Goal: Task Accomplishment & Management: Manage account settings

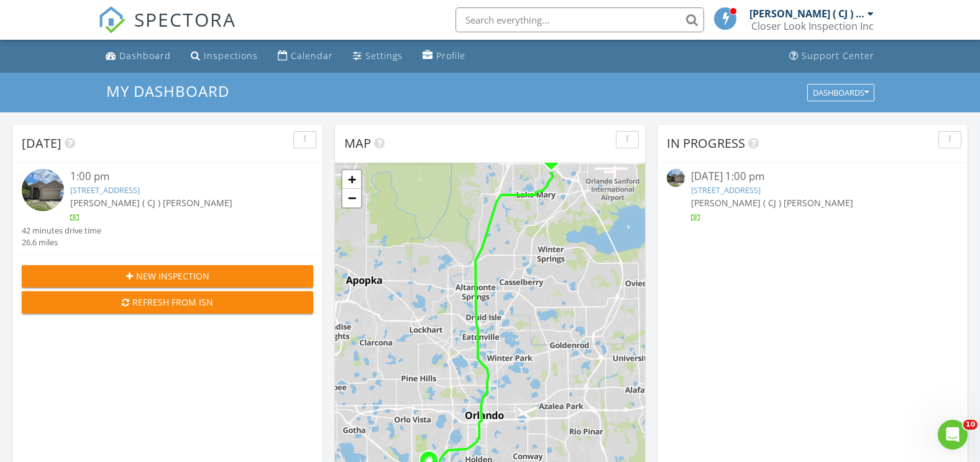
click at [140, 192] on link "2864 Copper Ridge Ct, Lake Mary, FL 32746" at bounding box center [105, 190] width 70 height 11
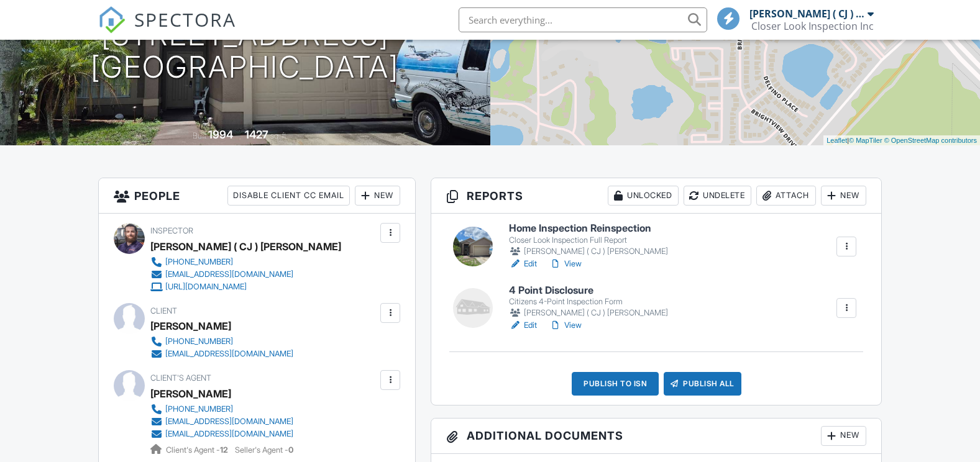
click at [848, 245] on div at bounding box center [846, 246] width 12 height 12
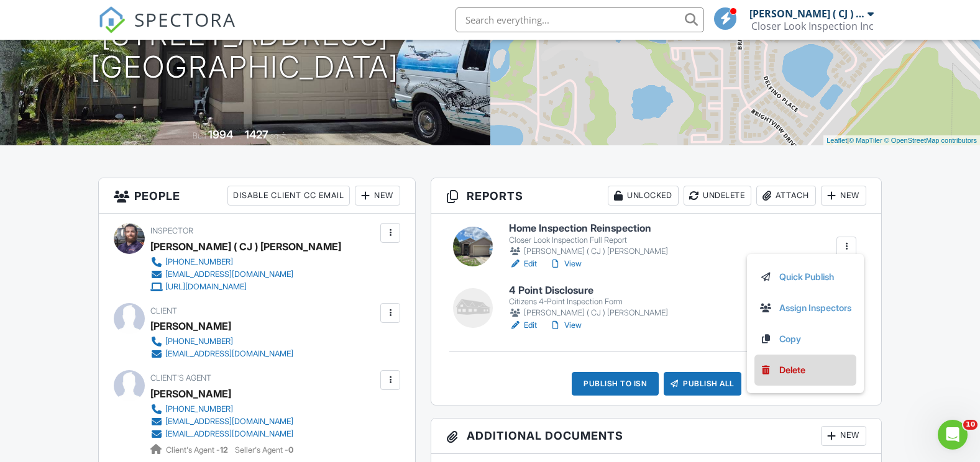
click at [781, 368] on div "Delete" at bounding box center [792, 370] width 26 height 14
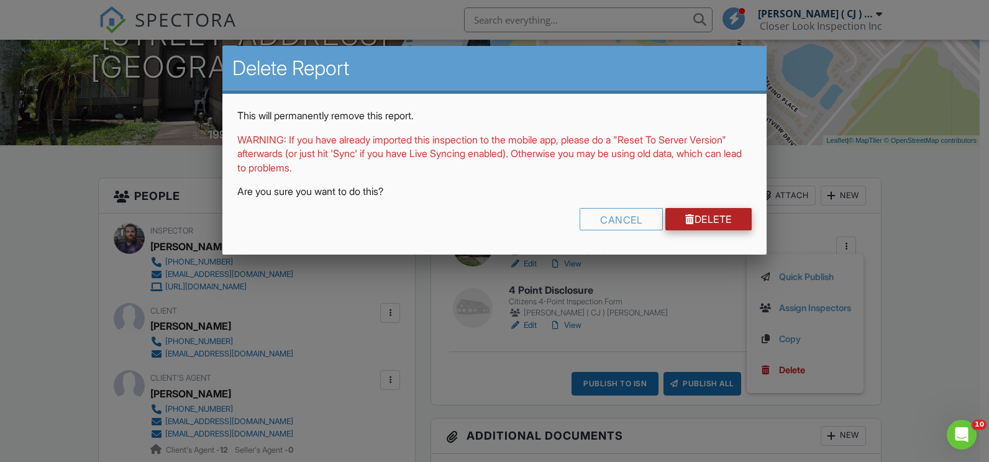
click at [685, 220] on div at bounding box center [689, 219] width 9 height 10
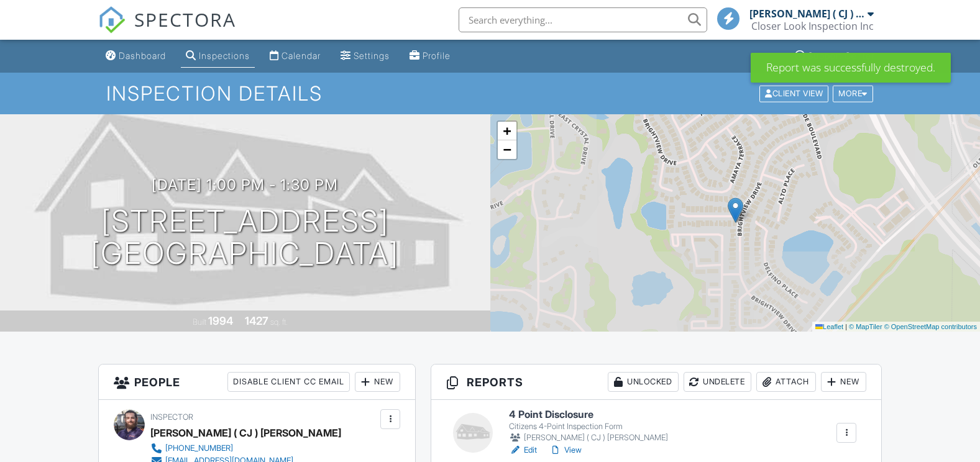
scroll to position [248, 0]
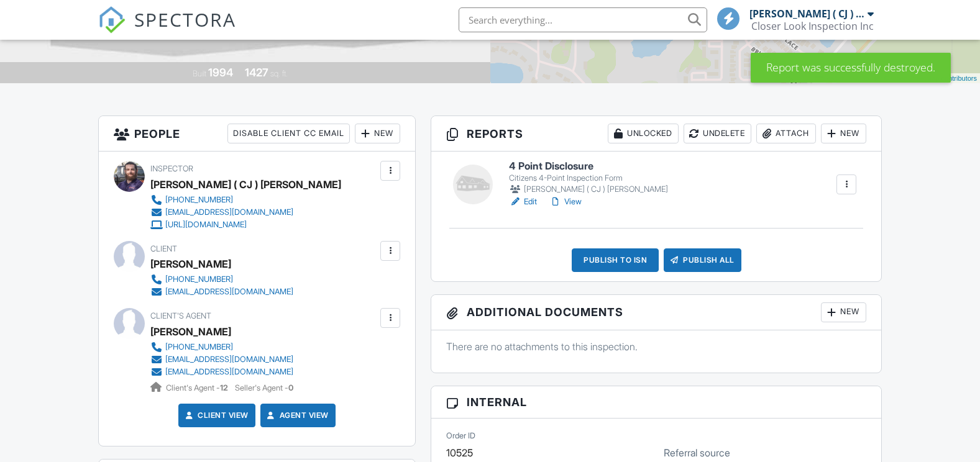
click at [532, 202] on link "Edit" at bounding box center [523, 202] width 28 height 12
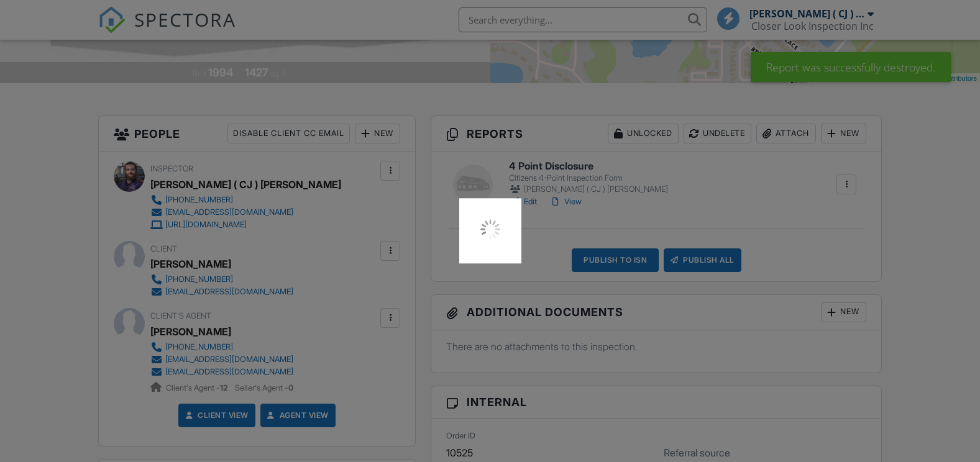
scroll to position [0, 0]
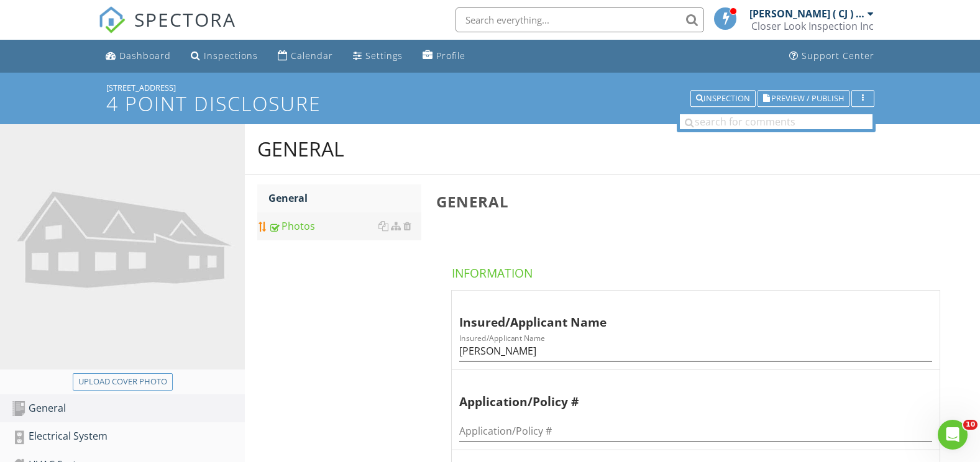
click at [295, 224] on div "Photos" at bounding box center [344, 226] width 153 height 15
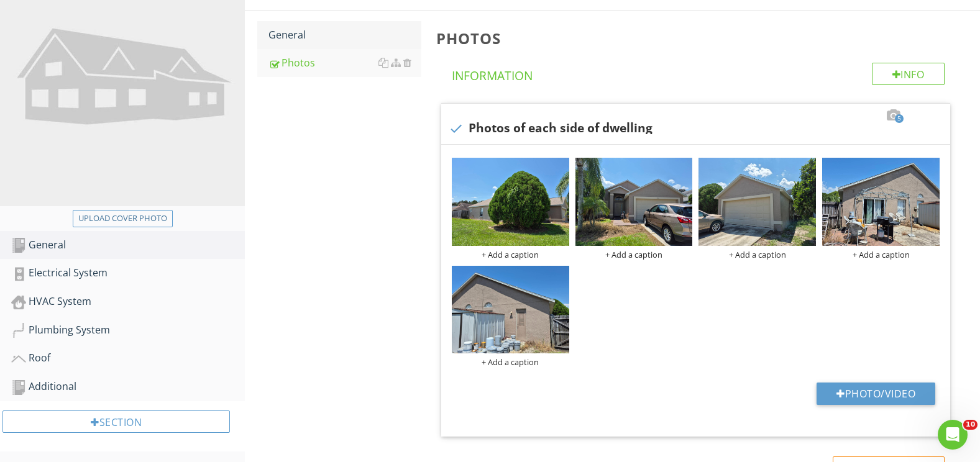
scroll to position [157, 0]
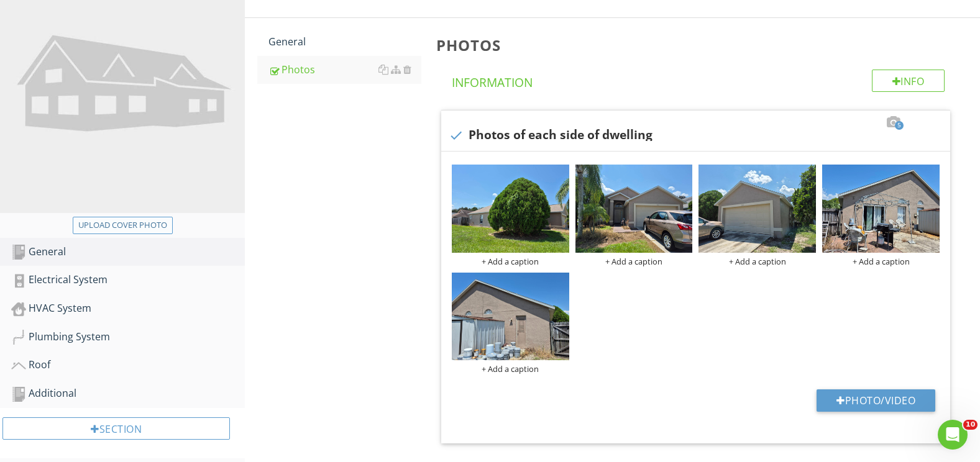
click at [145, 227] on div "Upload cover photo" at bounding box center [122, 225] width 89 height 12
type input "C:\fakepath\photo (92).jpg"
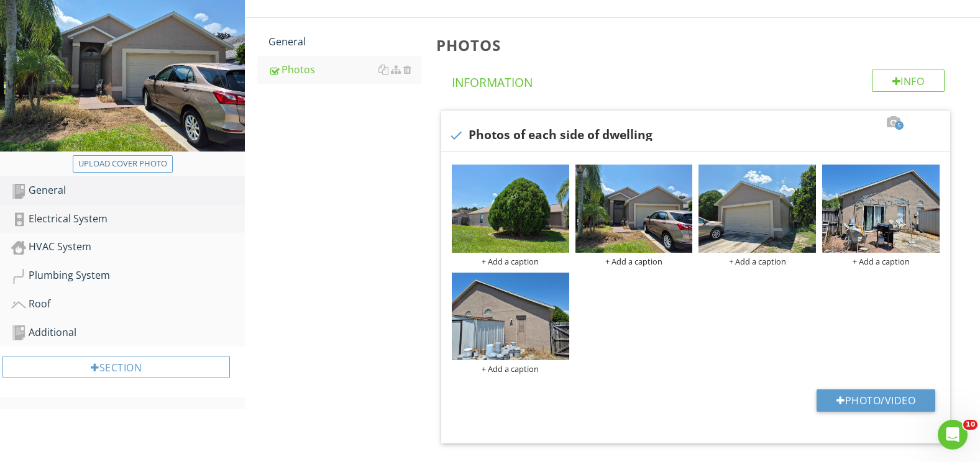
click at [78, 223] on div "Electrical System" at bounding box center [128, 219] width 234 height 16
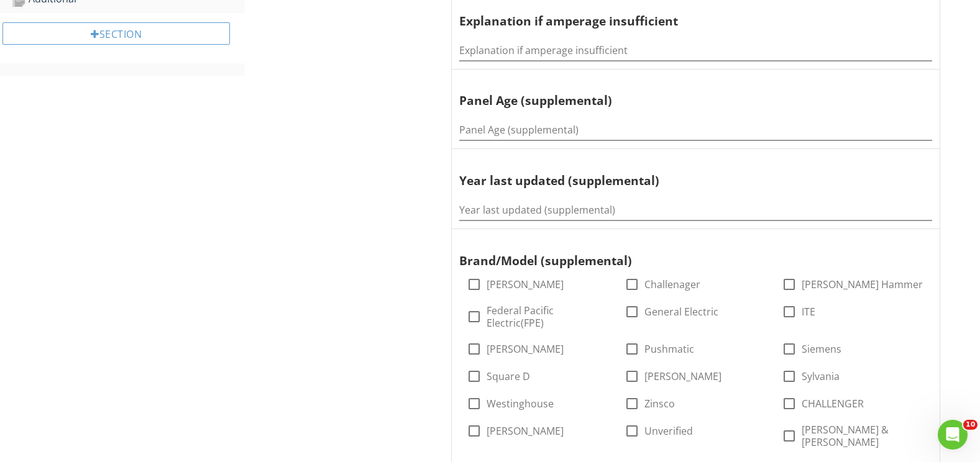
scroll to position [529, 0]
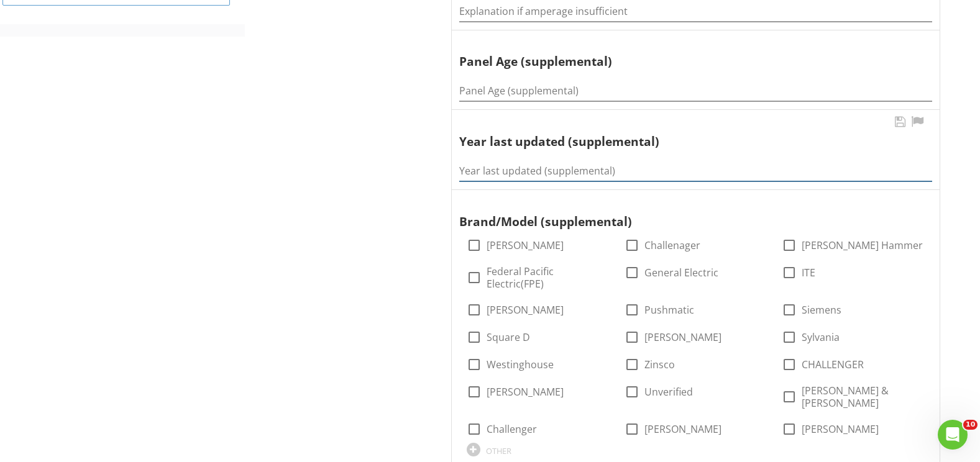
click at [465, 171] on input "Year last updated (supplemental)" at bounding box center [695, 171] width 473 height 21
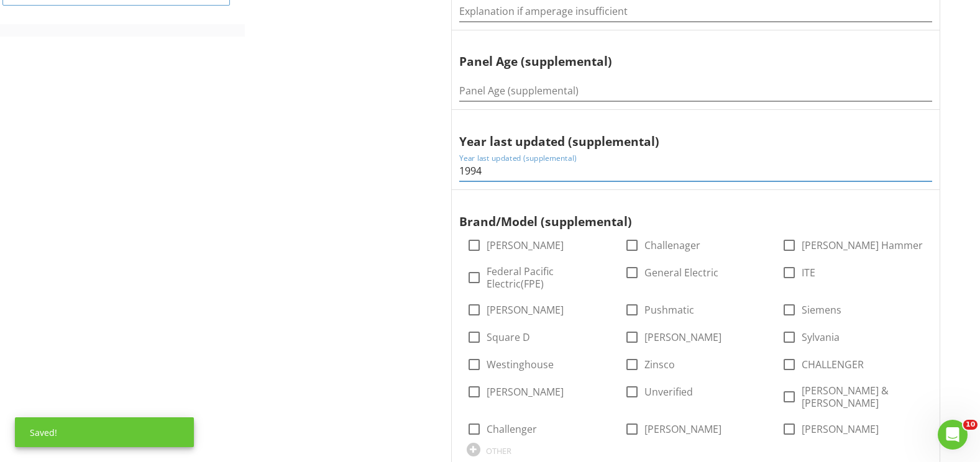
type input "1994"
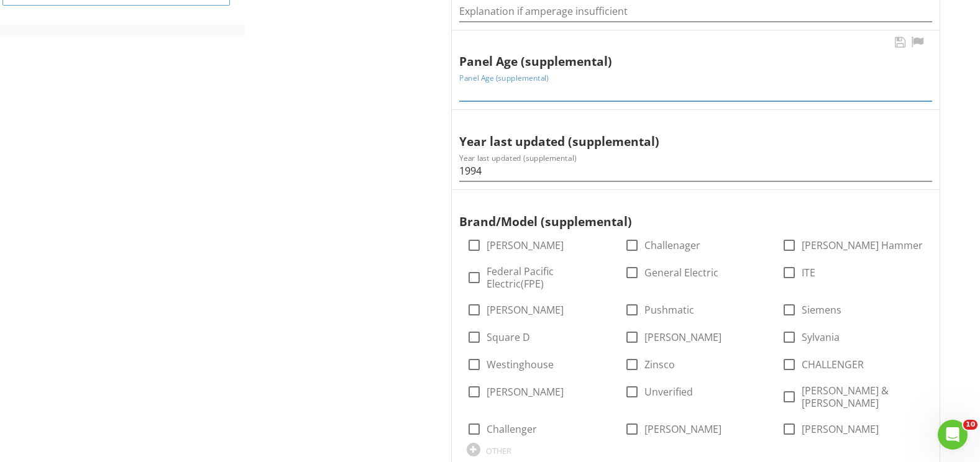
click at [512, 93] on input "Panel Age (supplemental)" at bounding box center [695, 91] width 473 height 21
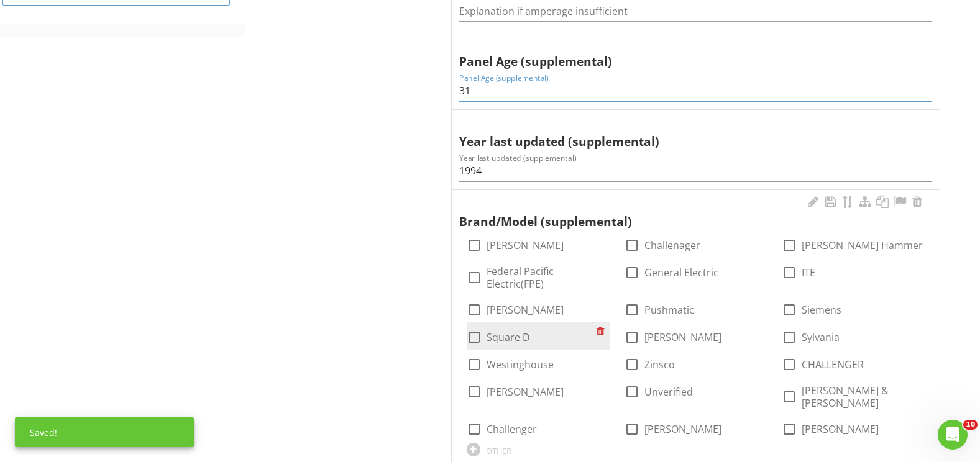
type input "31"
drag, startPoint x: 476, startPoint y: 337, endPoint x: 476, endPoint y: 328, distance: 8.7
click at [476, 334] on div at bounding box center [473, 337] width 21 height 21
checkbox input "true"
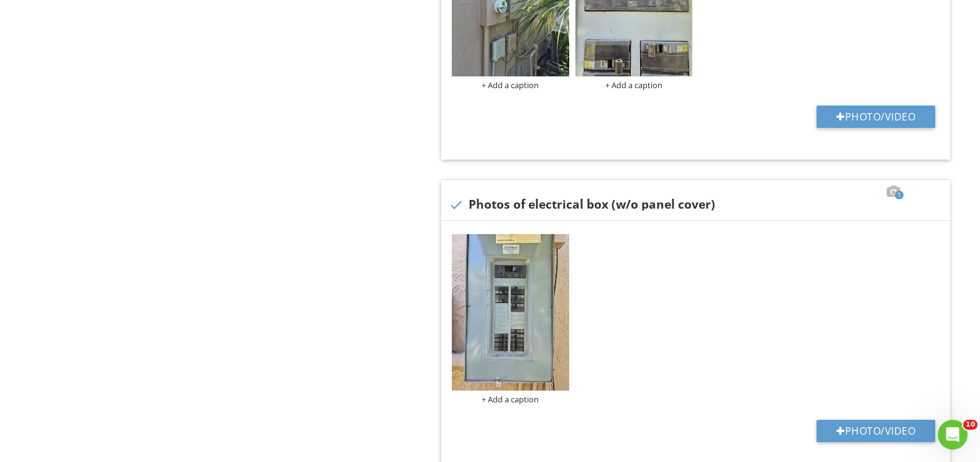
scroll to position [1151, 0]
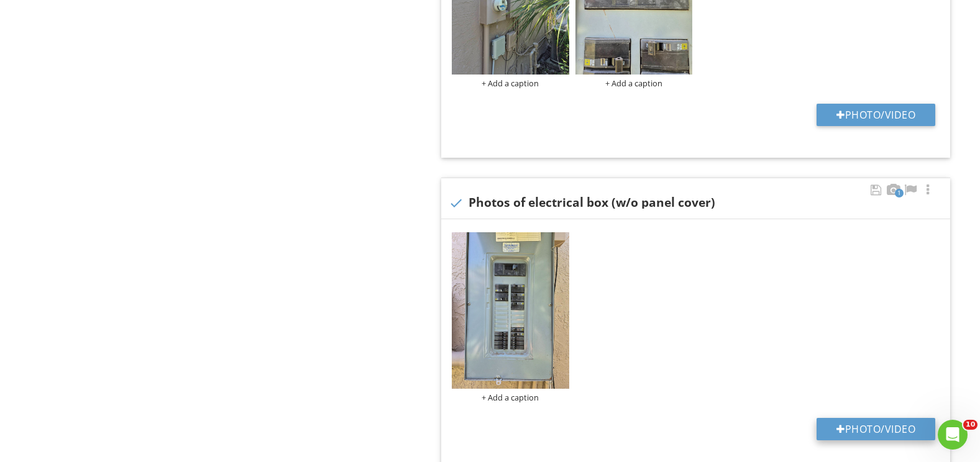
click at [897, 421] on button "Photo/Video" at bounding box center [875, 429] width 119 height 22
type input "C:\fakepath\photo (93).jpg"
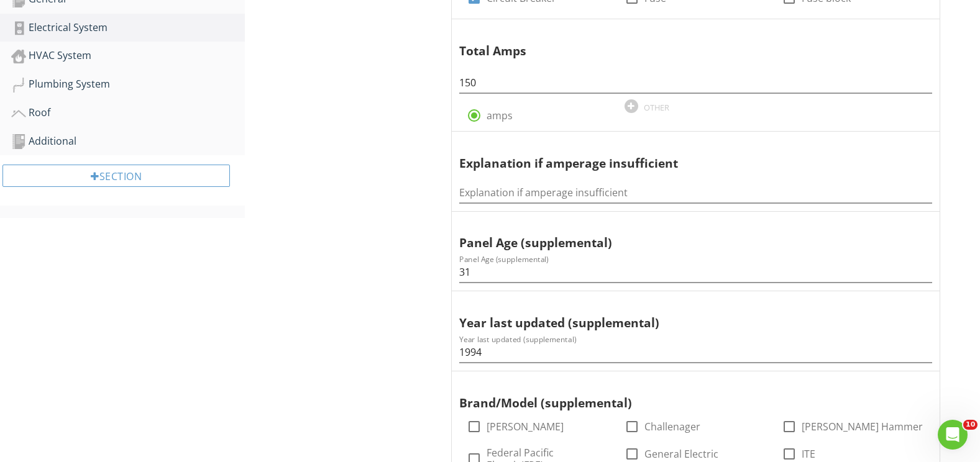
scroll to position [219, 0]
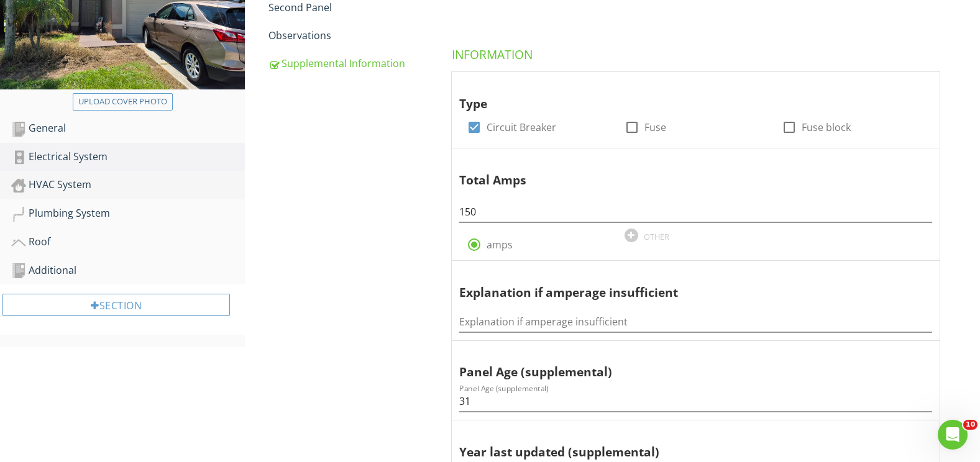
click at [58, 191] on div "HVAC System" at bounding box center [128, 185] width 234 height 16
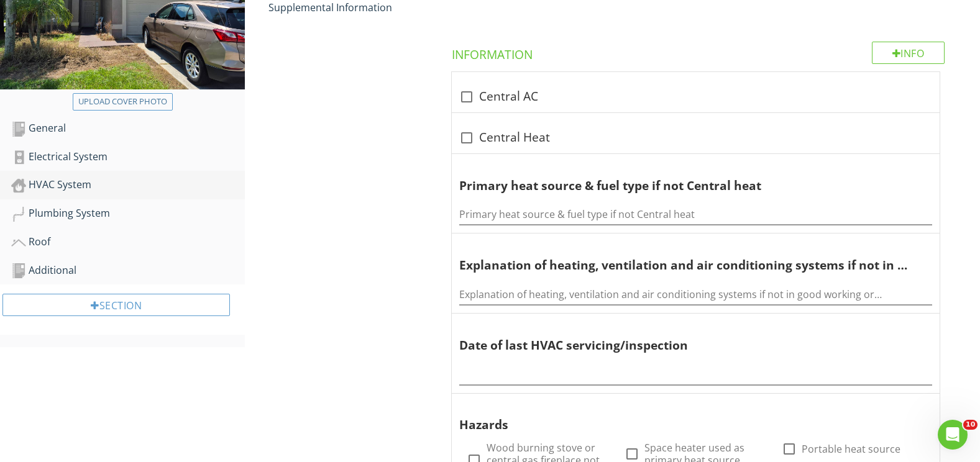
click at [114, 194] on link "HVAC System" at bounding box center [128, 185] width 234 height 29
click at [463, 99] on div at bounding box center [466, 96] width 21 height 21
checkbox input "true"
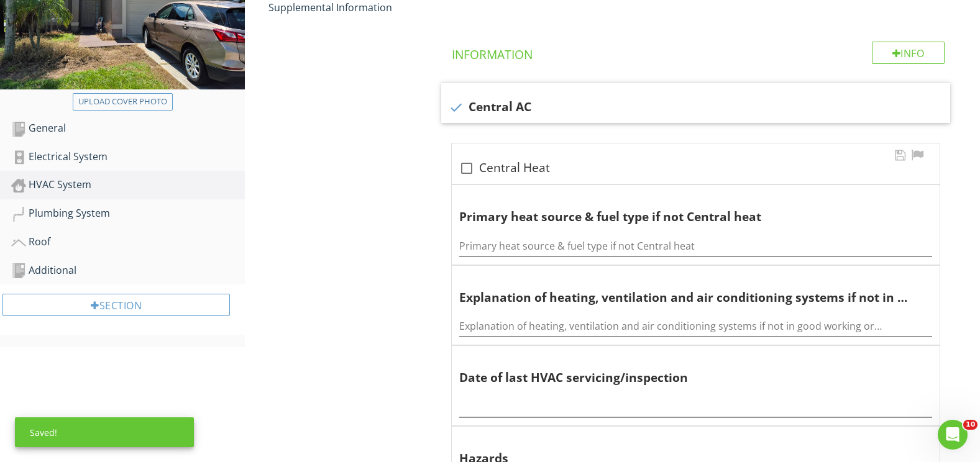
click at [465, 167] on div at bounding box center [466, 168] width 21 height 21
checkbox input "true"
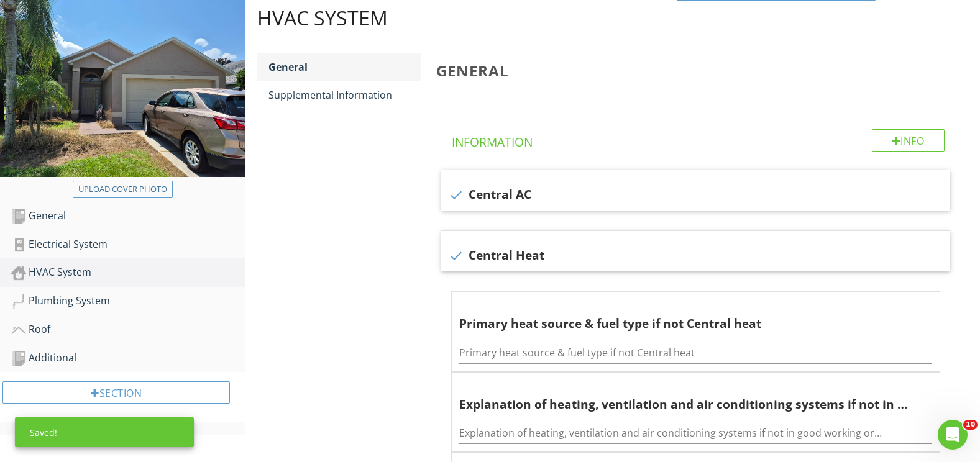
scroll to position [32, 0]
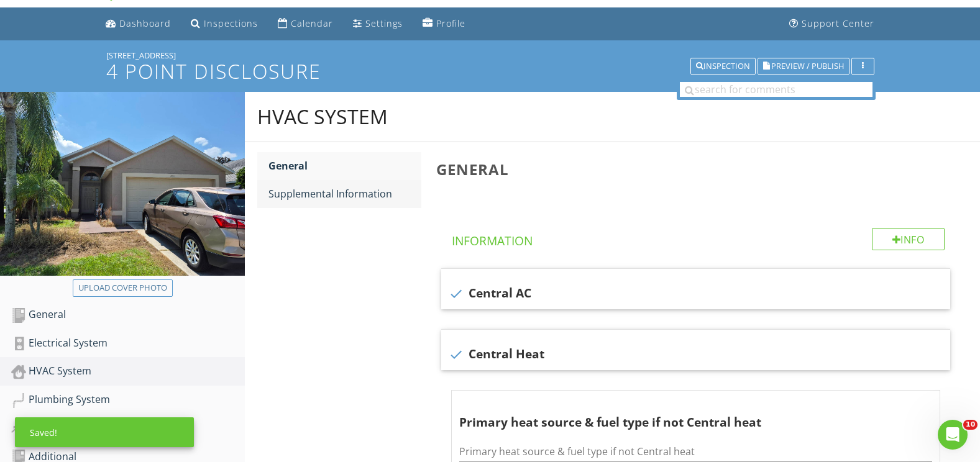
click at [363, 198] on div "Supplemental Information" at bounding box center [344, 193] width 153 height 15
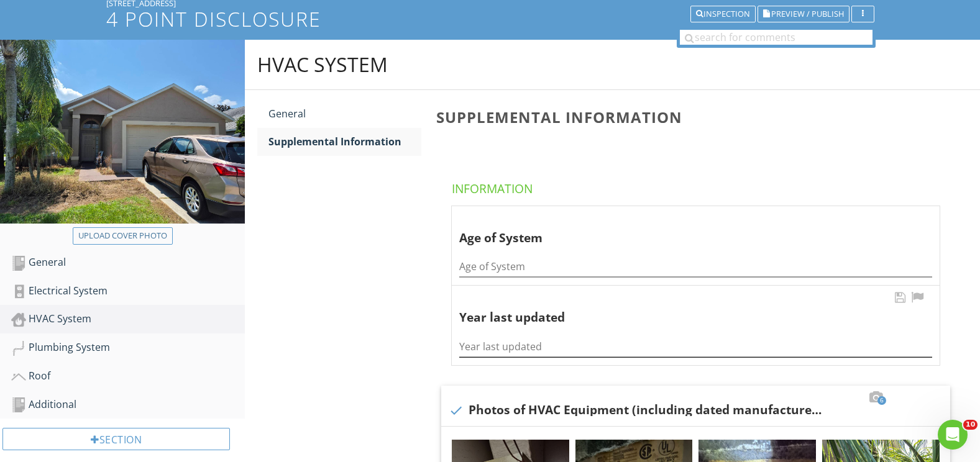
scroll to position [157, 0]
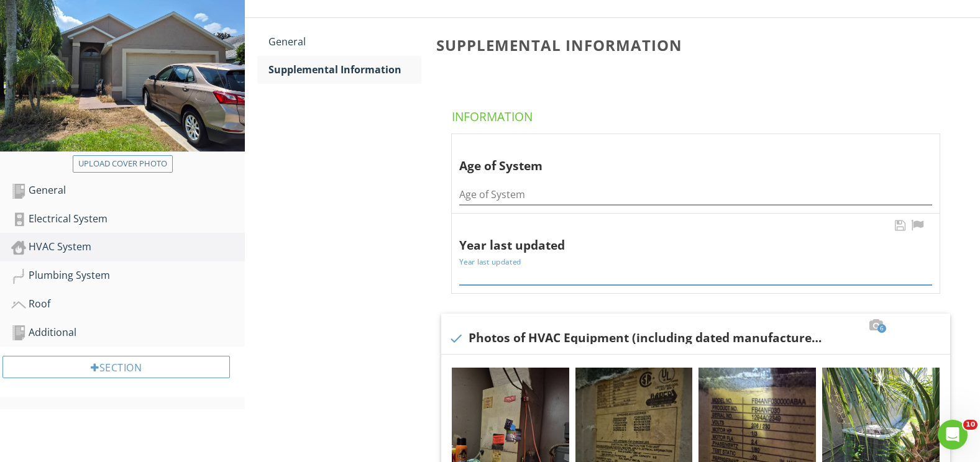
click at [501, 276] on input "Year last updated" at bounding box center [695, 275] width 473 height 21
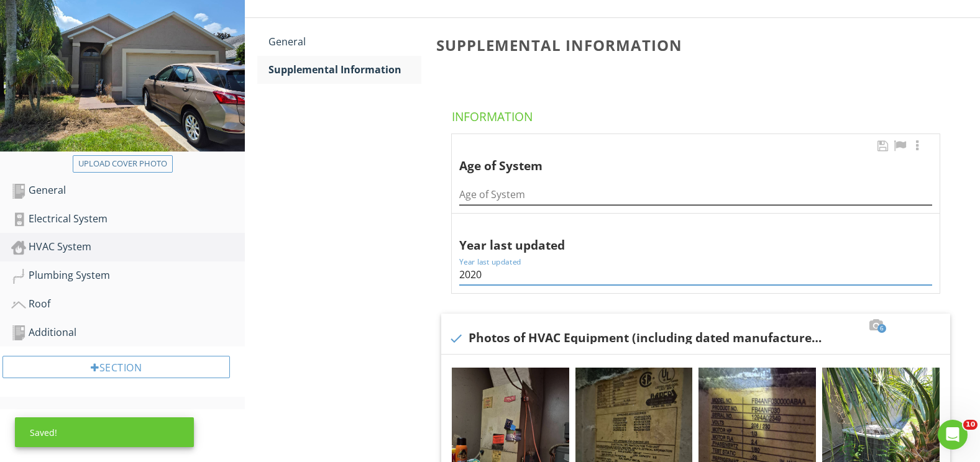
type input "2020"
click at [495, 192] on input "Age of System" at bounding box center [695, 195] width 473 height 21
type input "31"
click at [65, 277] on div "Plumbing System" at bounding box center [128, 276] width 234 height 16
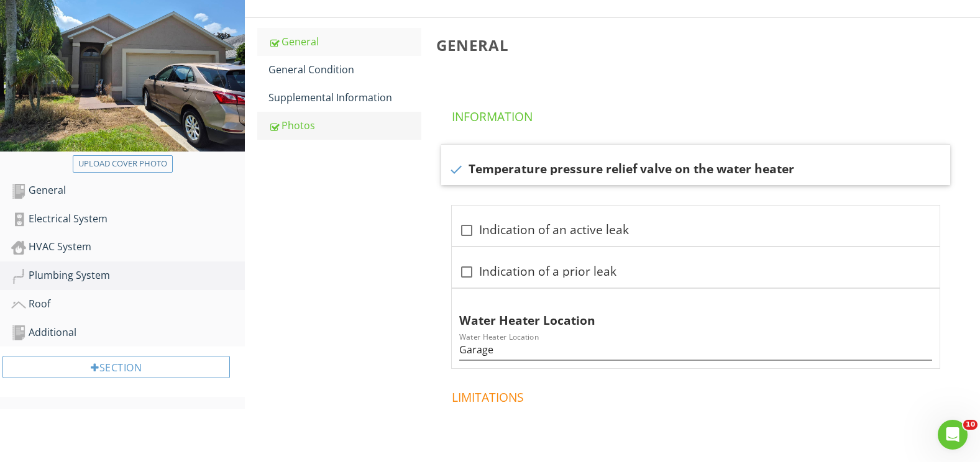
click at [295, 128] on div "Photos" at bounding box center [344, 125] width 153 height 15
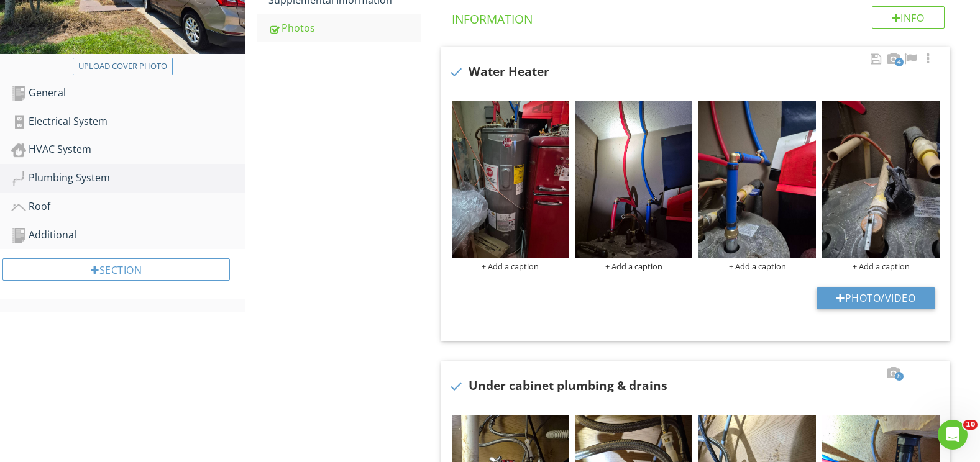
scroll to position [281, 0]
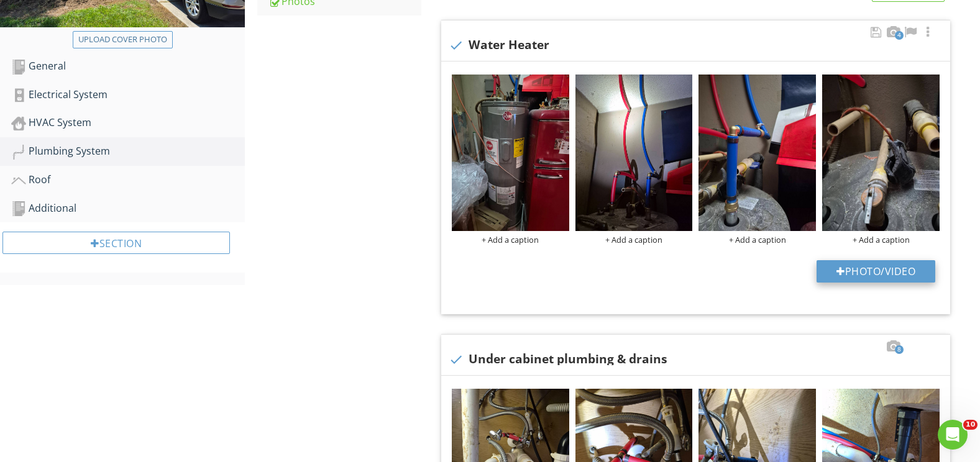
click at [859, 265] on button "Photo/Video" at bounding box center [875, 271] width 119 height 22
type input "C:\fakepath\photo (94).jpg"
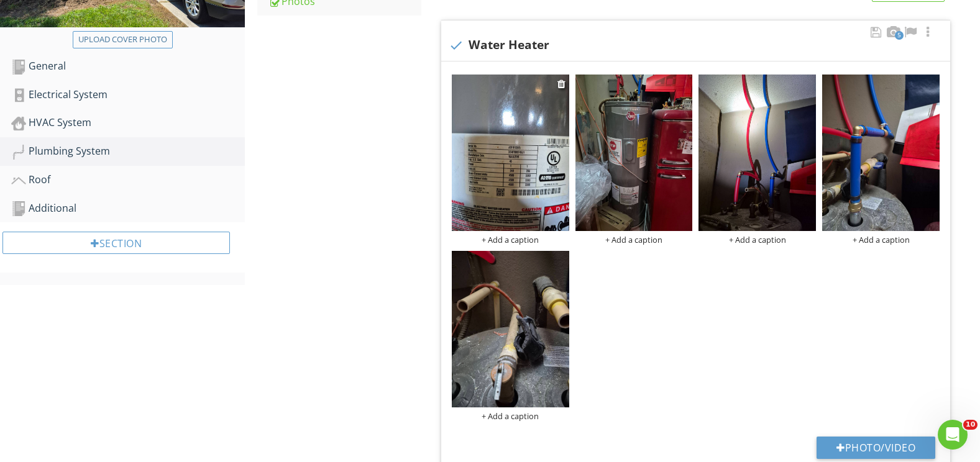
click at [527, 172] on img at bounding box center [510, 153] width 117 height 157
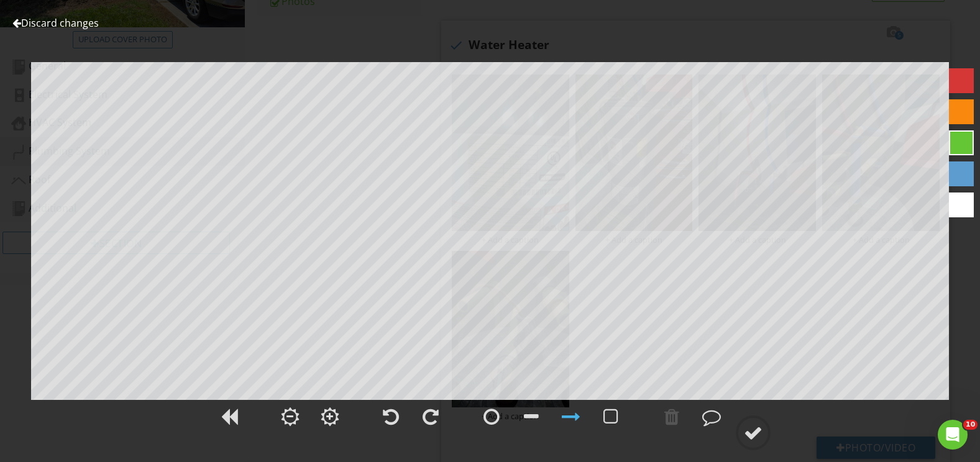
click at [35, 25] on link "Discard changes" at bounding box center [55, 23] width 86 height 14
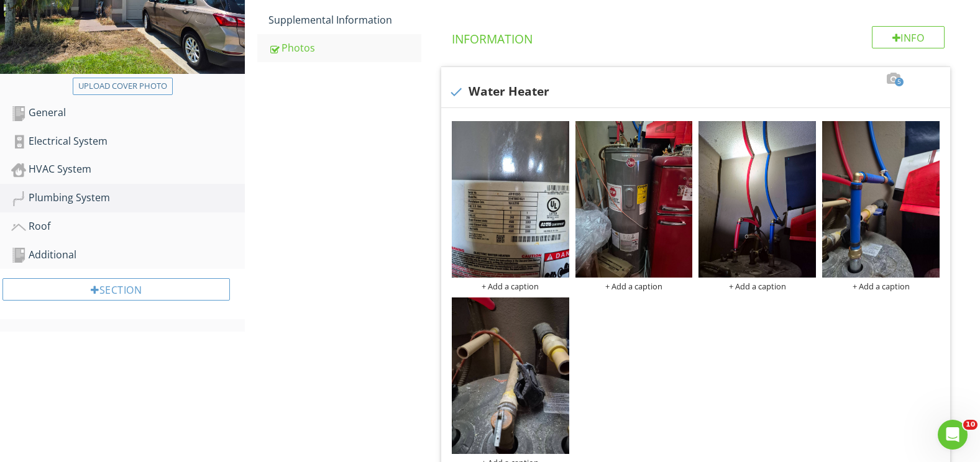
scroll to position [157, 0]
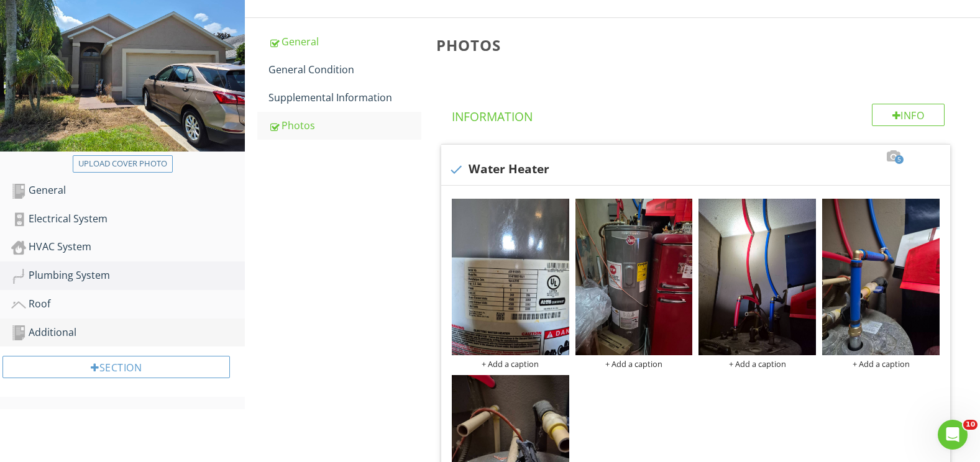
click at [66, 335] on div "Additional" at bounding box center [128, 333] width 234 height 16
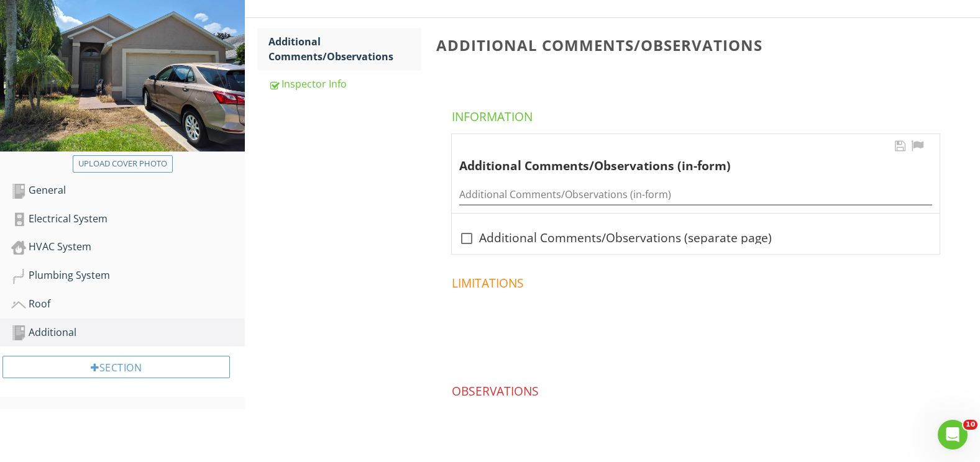
click at [494, 183] on div "Additional Comments/Observations (in-form)" at bounding box center [695, 191] width 473 height 28
click at [511, 204] on input "Additional Comments/Observations (in-form)" at bounding box center [695, 195] width 473 height 21
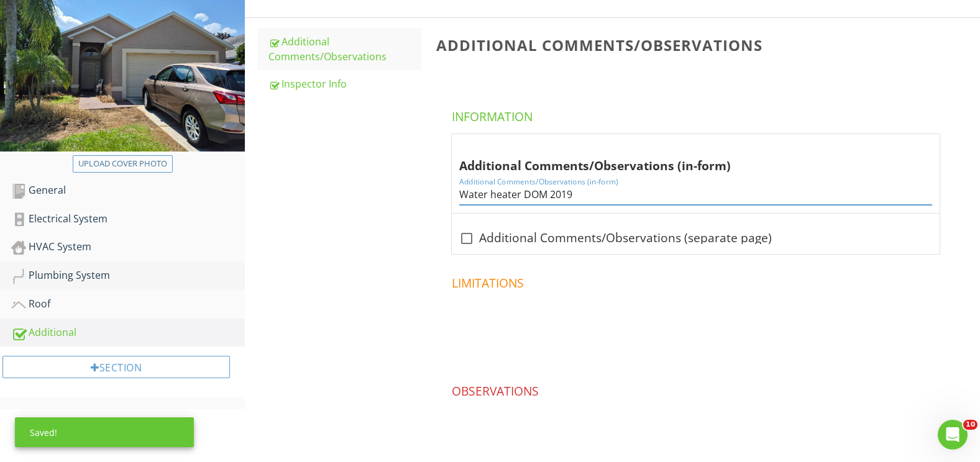
type input "Water heater DOM 2019"
click at [72, 285] on link "Plumbing System" at bounding box center [128, 276] width 234 height 29
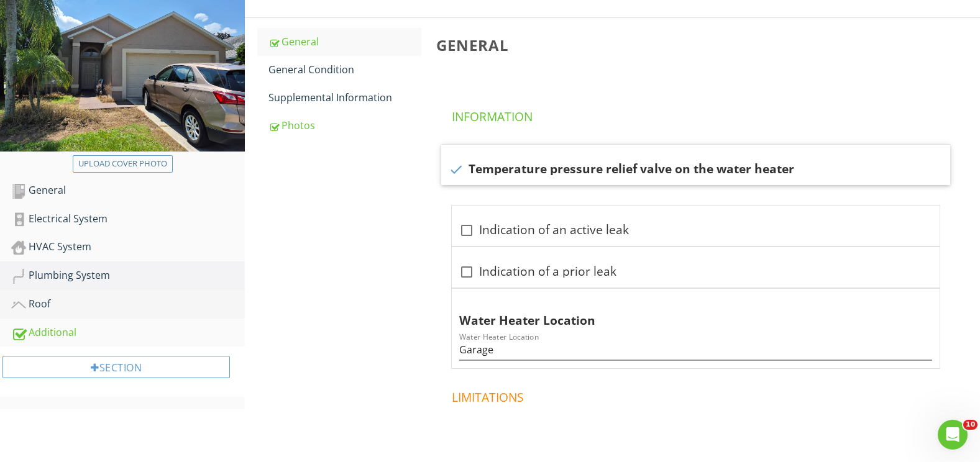
click at [55, 306] on div "Roof" at bounding box center [128, 304] width 234 height 16
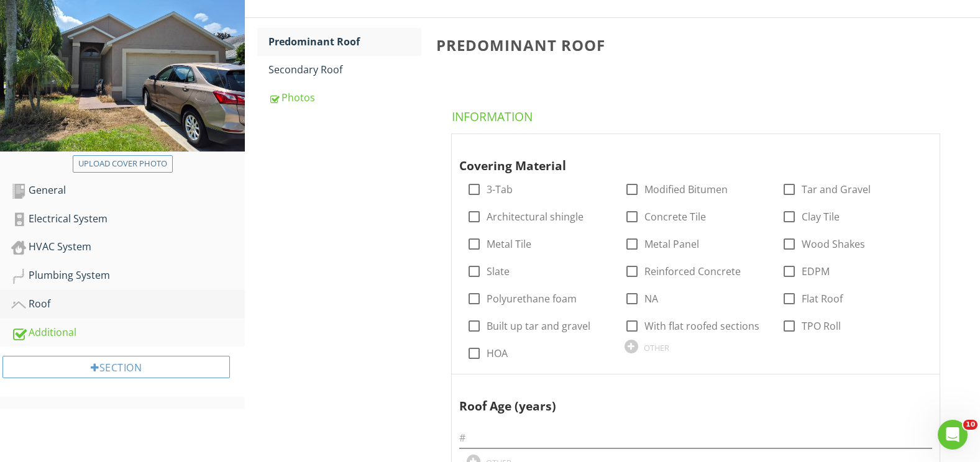
click at [39, 304] on div "Roof" at bounding box center [128, 304] width 234 height 16
click at [476, 211] on div at bounding box center [473, 216] width 21 height 21
checkbox input "true"
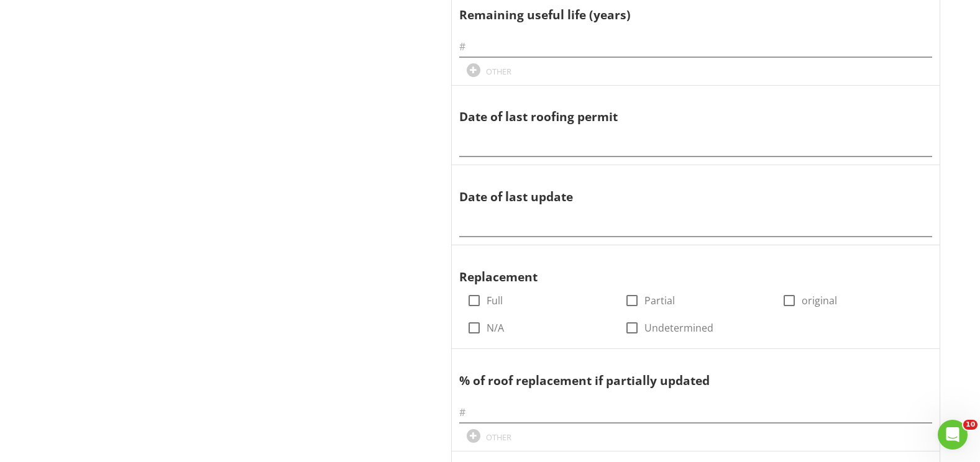
scroll to position [654, 0]
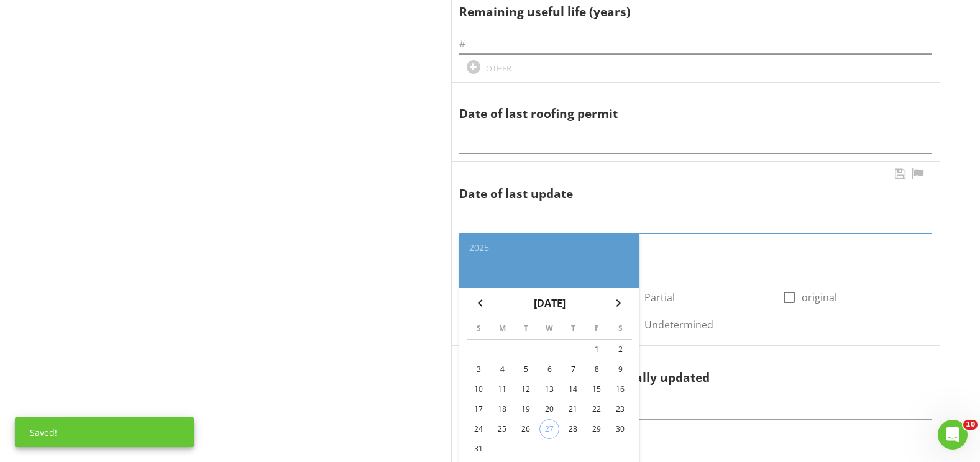
click at [472, 227] on input "text" at bounding box center [695, 223] width 473 height 21
paste input "4/20/2005"
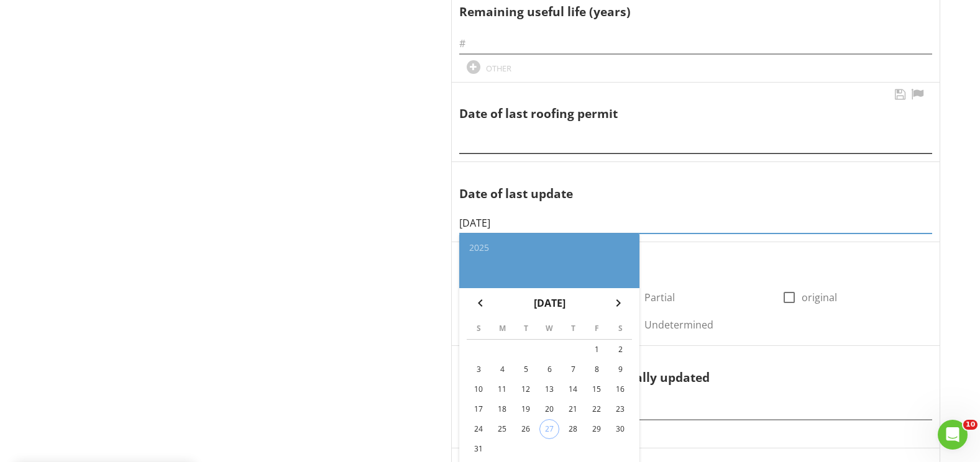
type input "4/20/2005"
click at [477, 137] on input "text" at bounding box center [695, 143] width 473 height 21
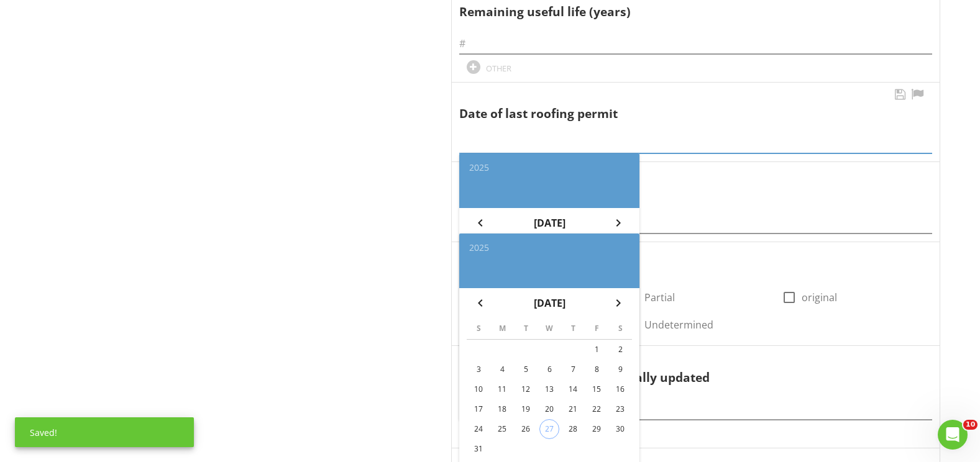
paste input "4/20/2005"
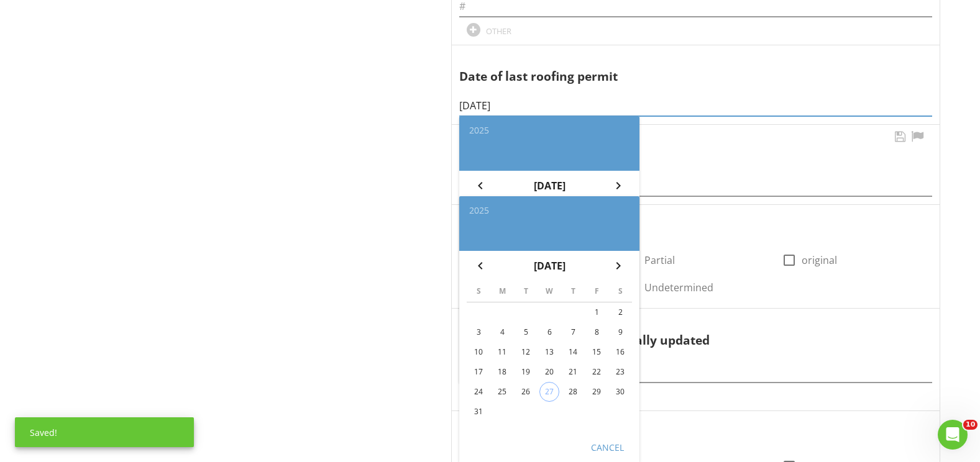
scroll to position [840, 0]
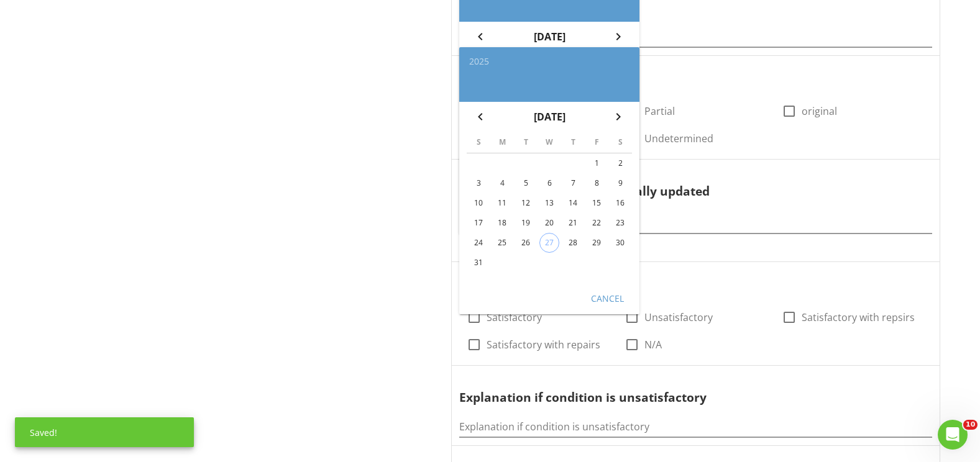
type input "4/20/2005"
click at [621, 301] on div "Cancel" at bounding box center [607, 297] width 35 height 13
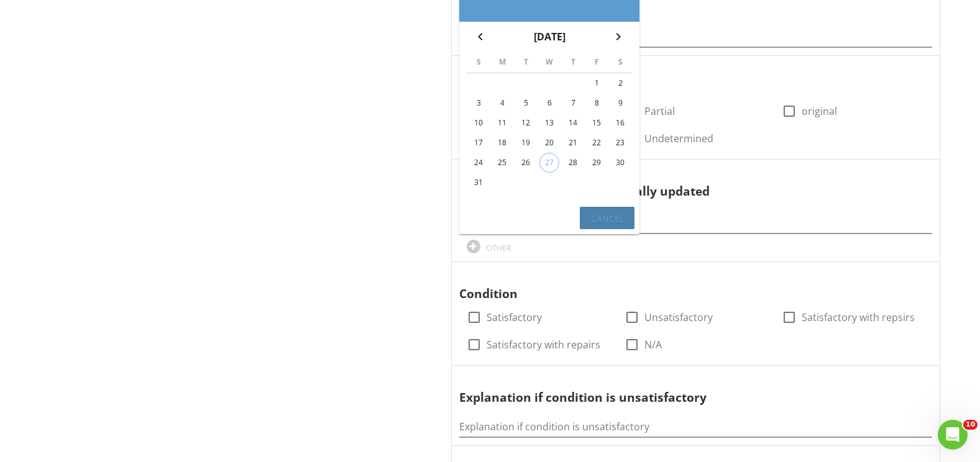
click at [613, 222] on div "Cancel" at bounding box center [607, 218] width 35 height 13
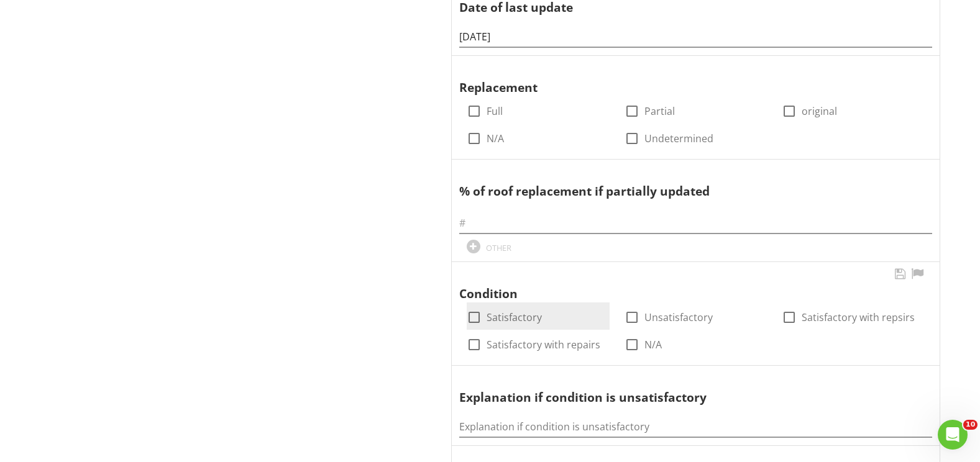
click at [517, 317] on label "Satisfactory" at bounding box center [513, 317] width 55 height 12
checkbox input "true"
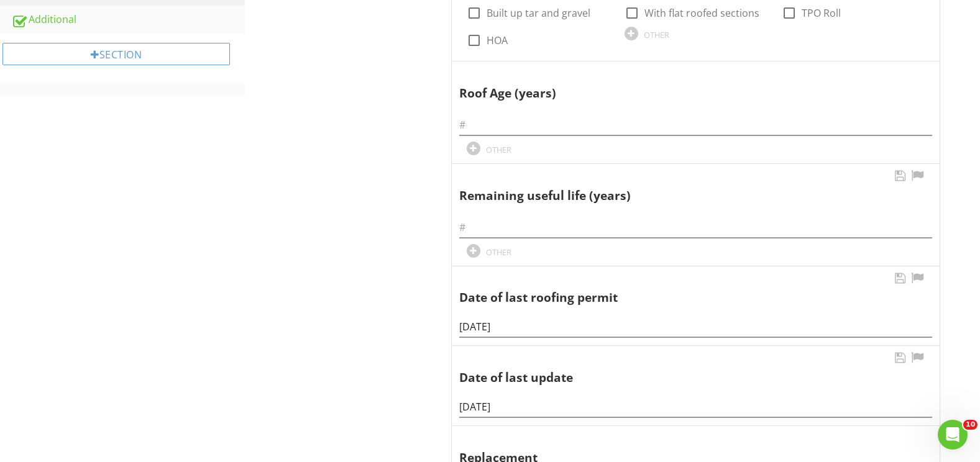
scroll to position [467, 0]
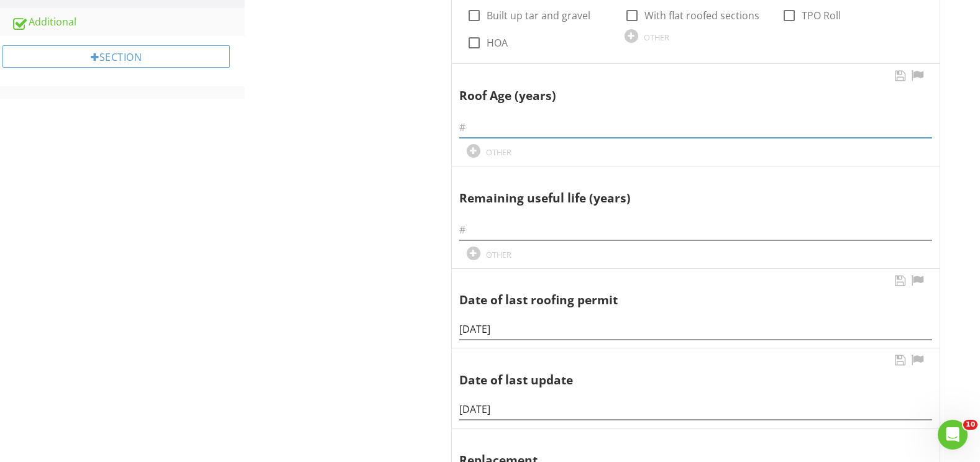
click at [509, 129] on input "text" at bounding box center [695, 127] width 473 height 21
type input "20"
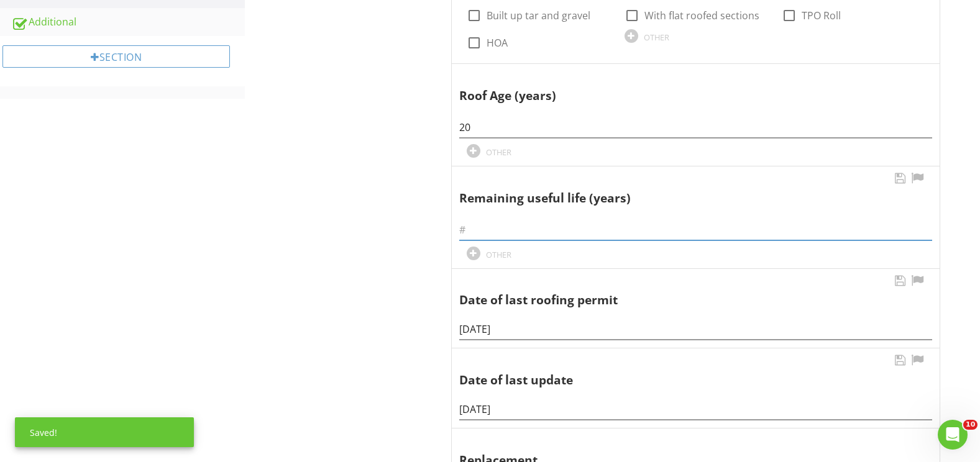
click at [487, 225] on input "text" at bounding box center [695, 230] width 473 height 21
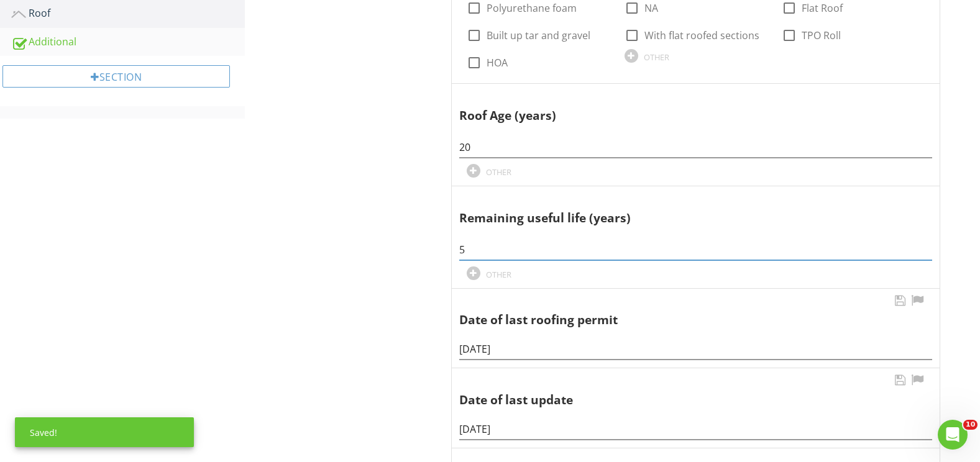
scroll to position [157, 0]
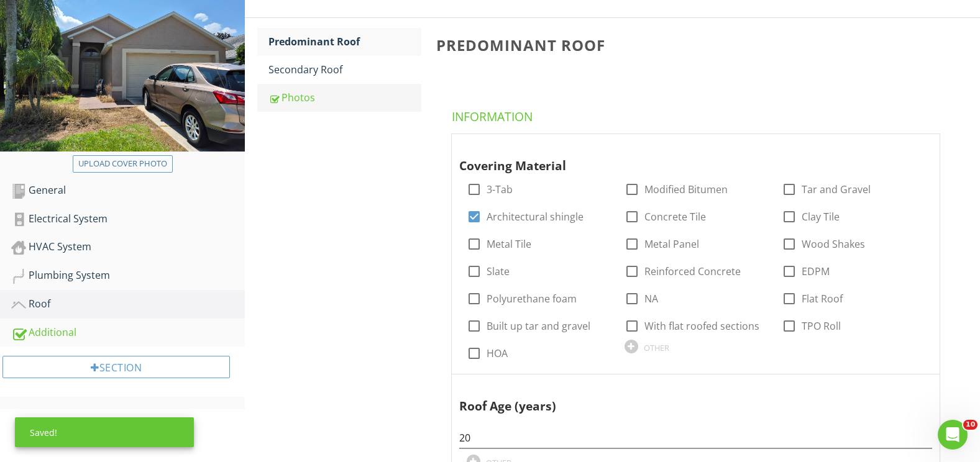
type input "5"
click at [286, 98] on div "Photos" at bounding box center [344, 97] width 153 height 15
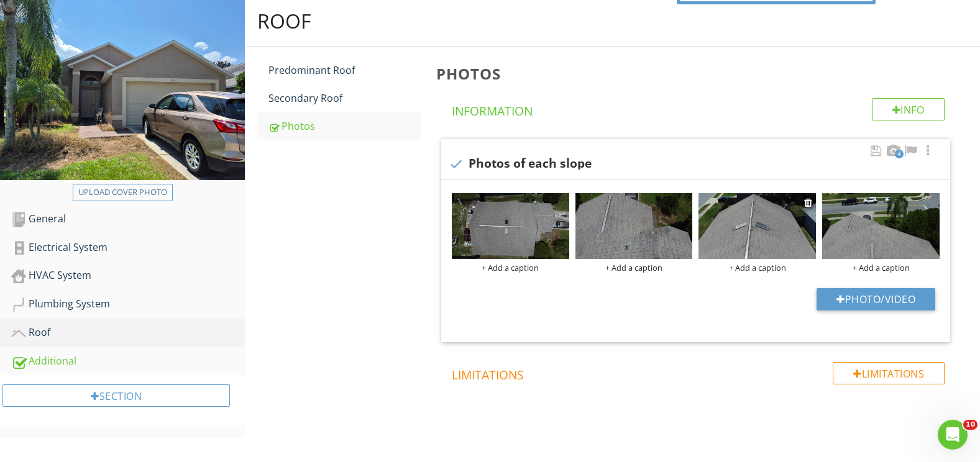
scroll to position [152, 0]
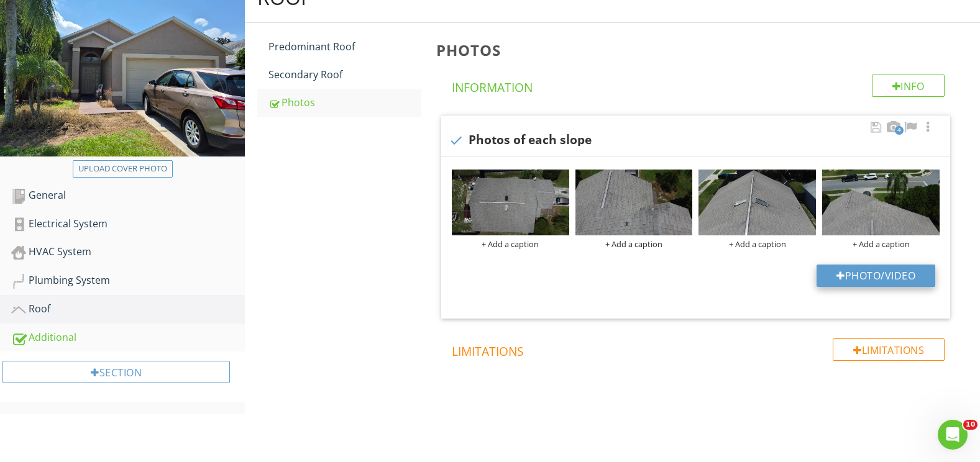
click at [873, 279] on button "Photo/Video" at bounding box center [875, 276] width 119 height 22
type input "C:\fakepath\Screenshot (245).png"
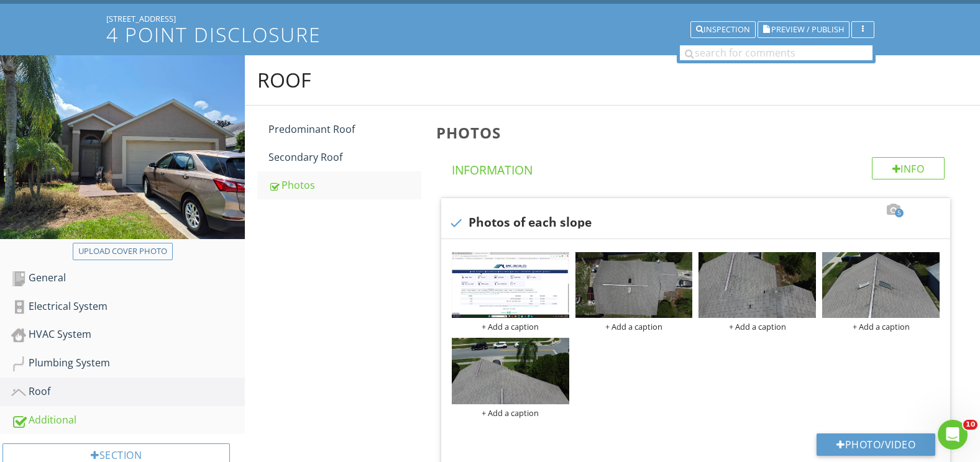
scroll to position [0, 0]
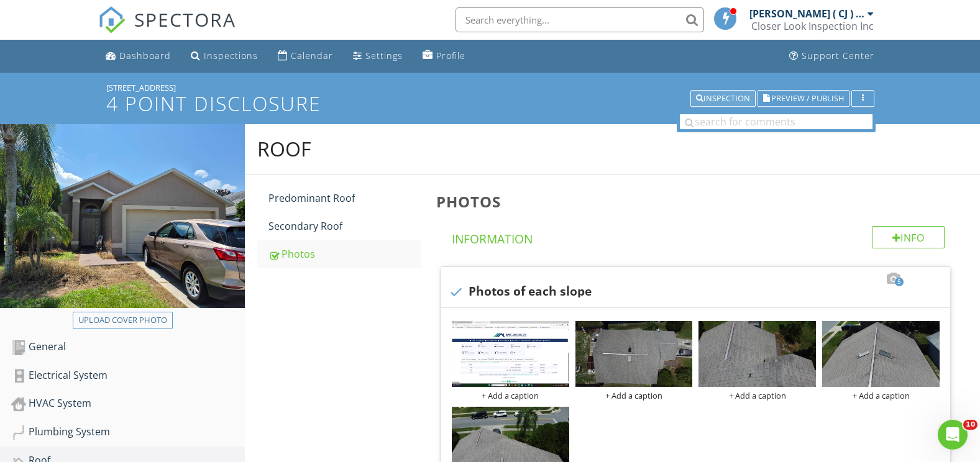
click at [708, 95] on div "Inspection" at bounding box center [723, 98] width 54 height 9
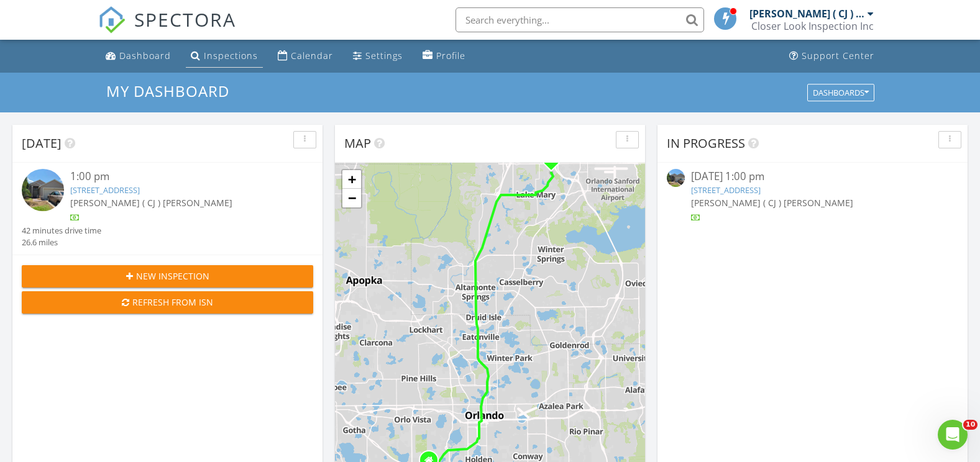
click at [222, 57] on div "Inspections" at bounding box center [231, 56] width 54 height 12
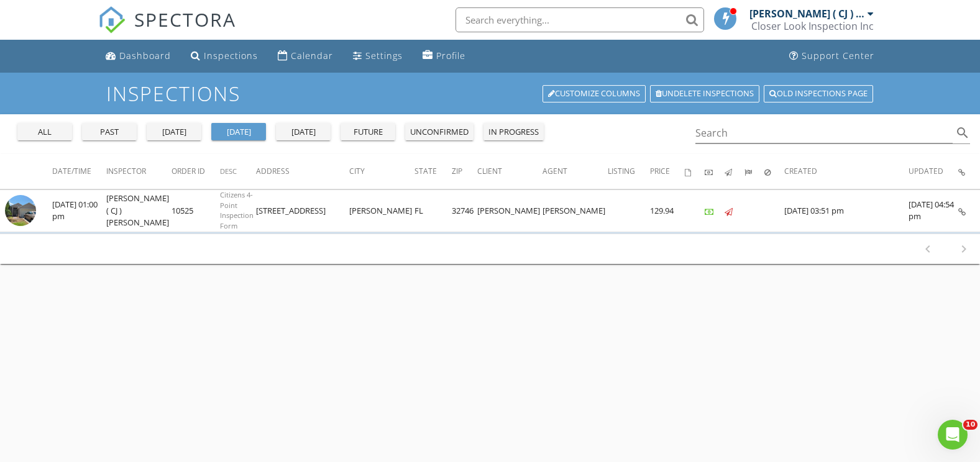
click at [120, 134] on div "past" at bounding box center [109, 132] width 45 height 12
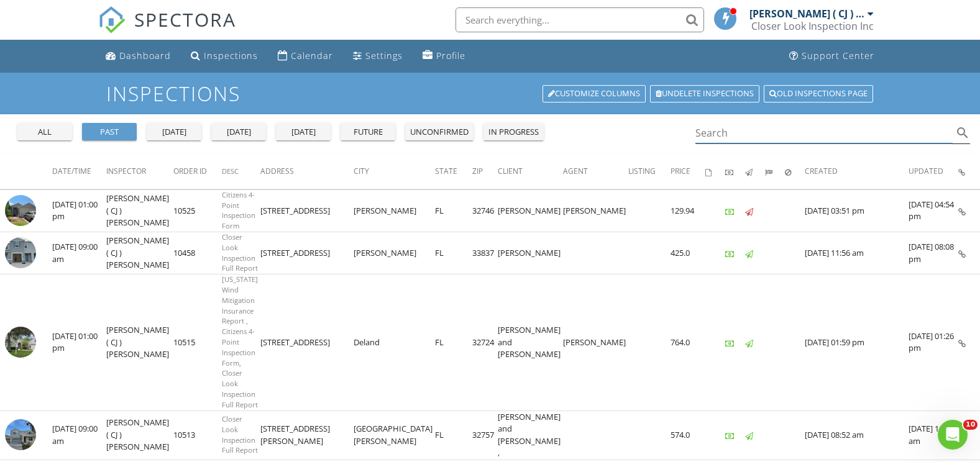
click at [795, 134] on input "Search" at bounding box center [824, 133] width 258 height 21
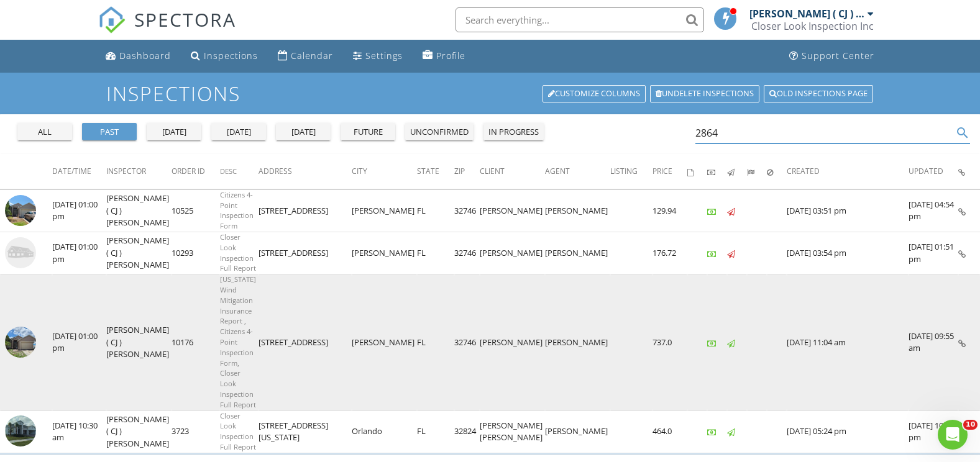
type input "2864"
click at [24, 327] on img at bounding box center [20, 342] width 31 height 31
click at [29, 327] on img at bounding box center [20, 342] width 31 height 31
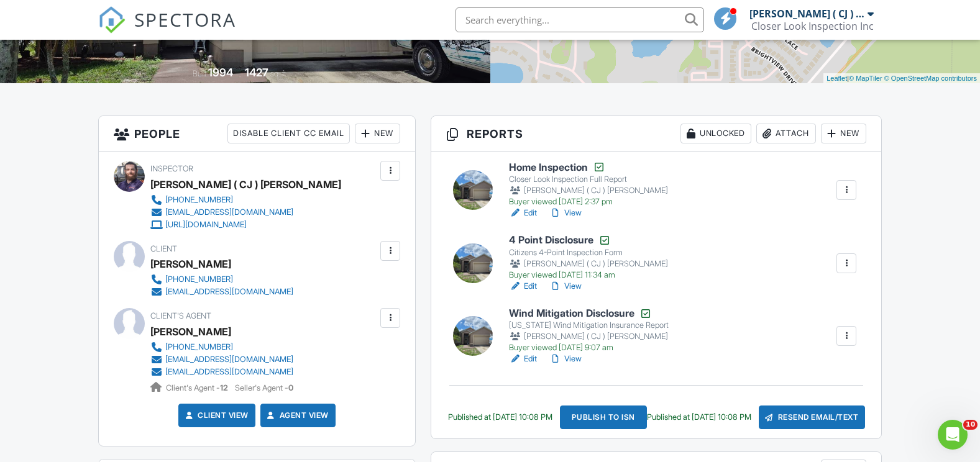
click at [531, 289] on link "Edit" at bounding box center [523, 286] width 28 height 12
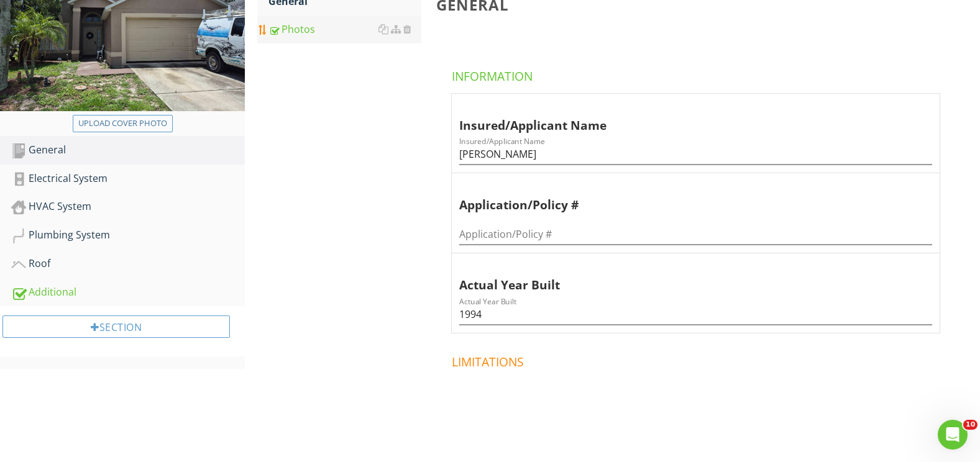
scroll to position [186, 0]
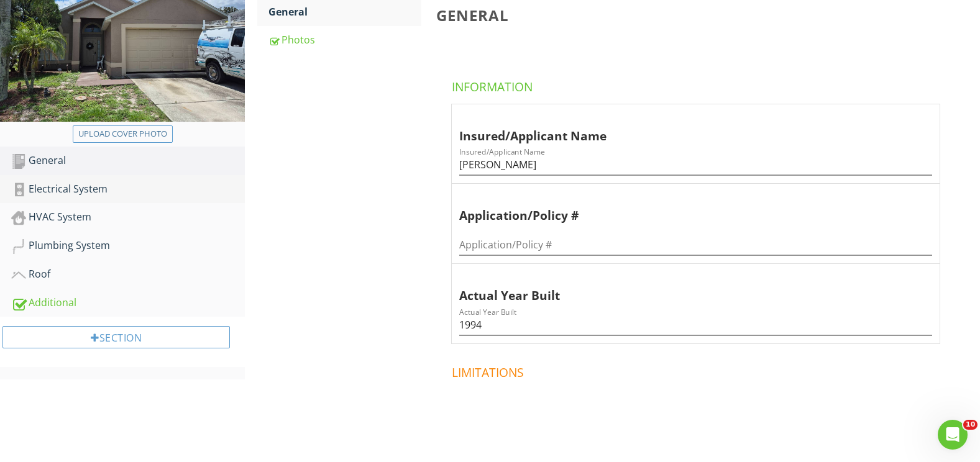
click at [84, 187] on div "Electrical System" at bounding box center [128, 189] width 234 height 16
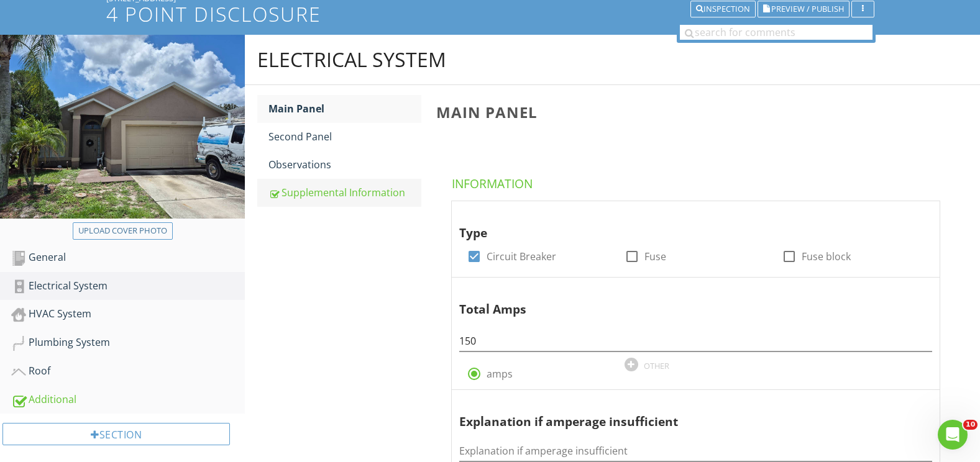
scroll to position [124, 0]
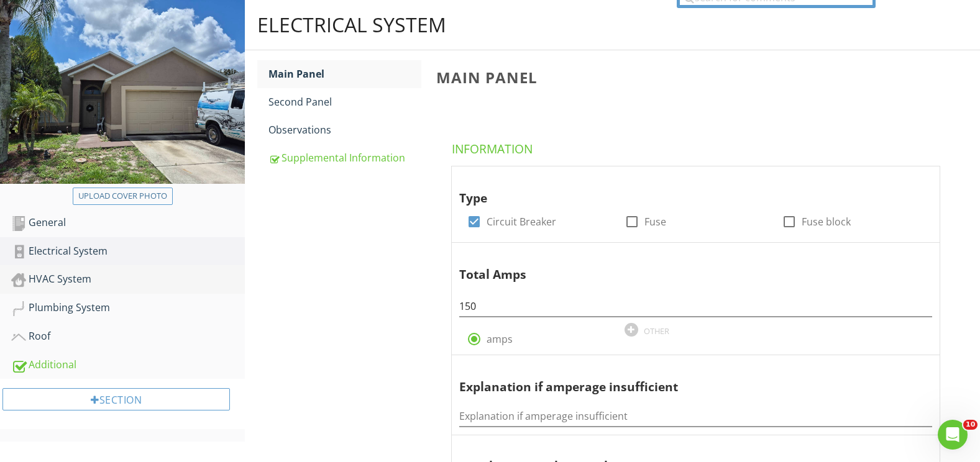
click at [72, 281] on div "HVAC System" at bounding box center [128, 279] width 234 height 16
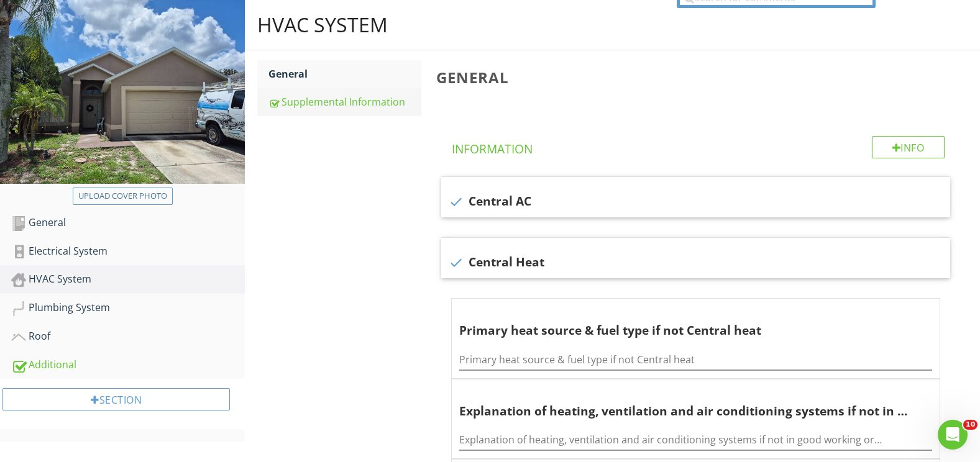
click at [322, 97] on div "Supplemental Information" at bounding box center [344, 101] width 153 height 15
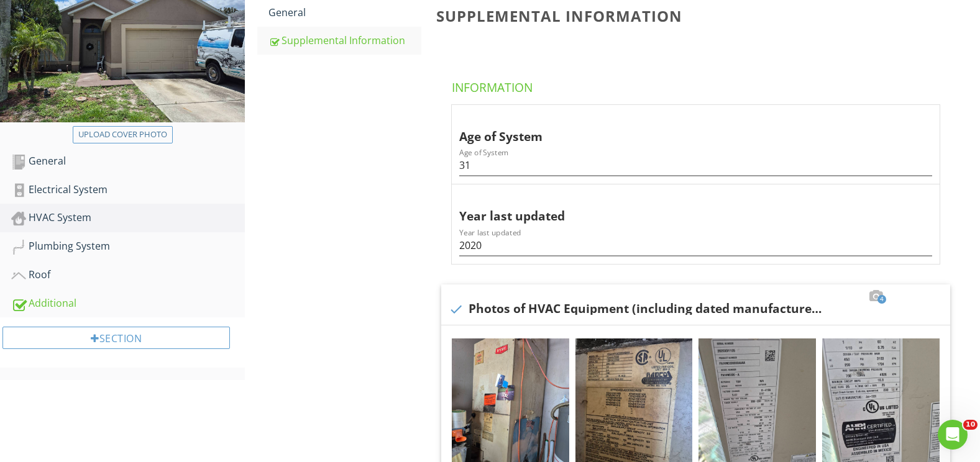
scroll to position [186, 0]
click at [58, 244] on div "Plumbing System" at bounding box center [128, 246] width 234 height 16
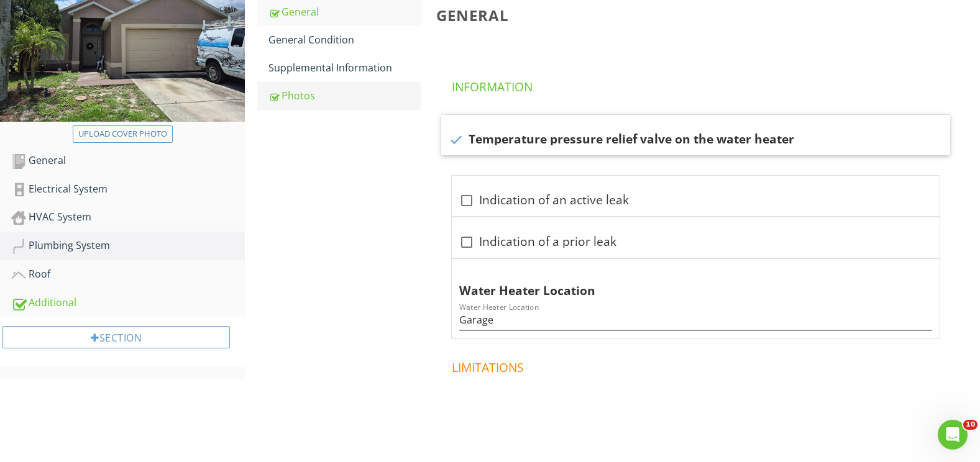
click at [310, 101] on div "Photos" at bounding box center [344, 95] width 153 height 15
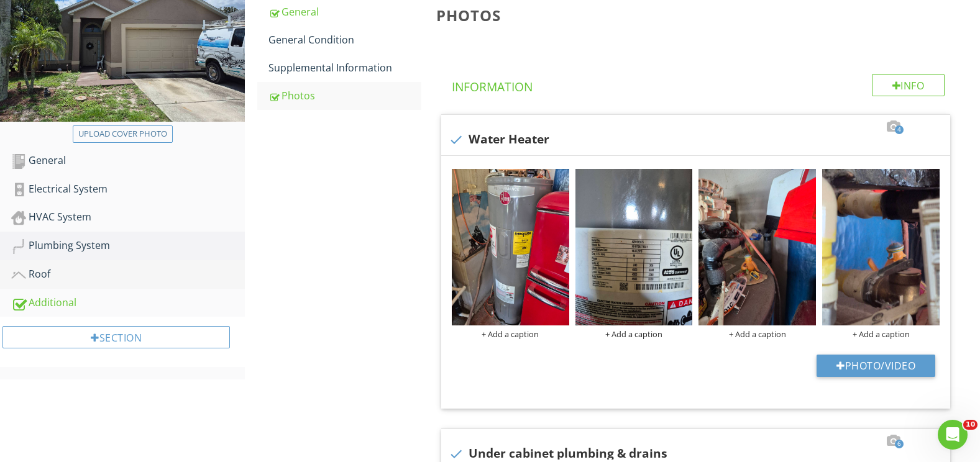
click at [47, 274] on div "Roof" at bounding box center [128, 275] width 234 height 16
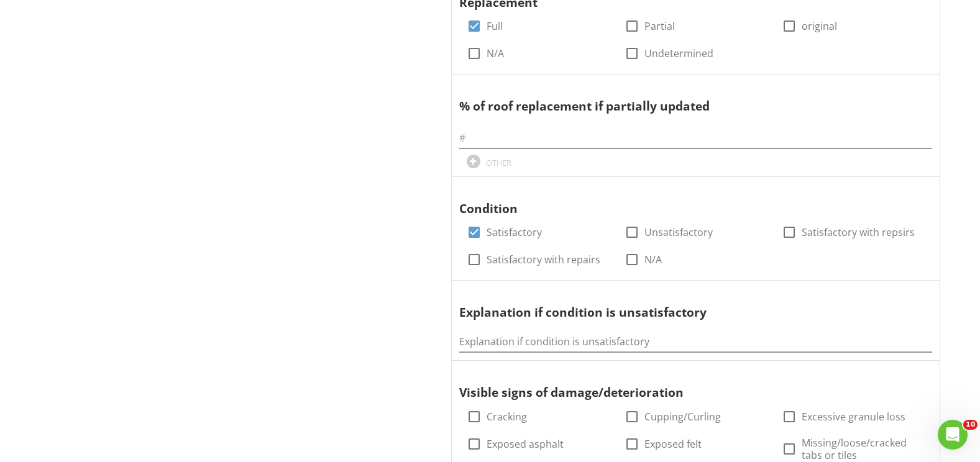
scroll to position [683, 0]
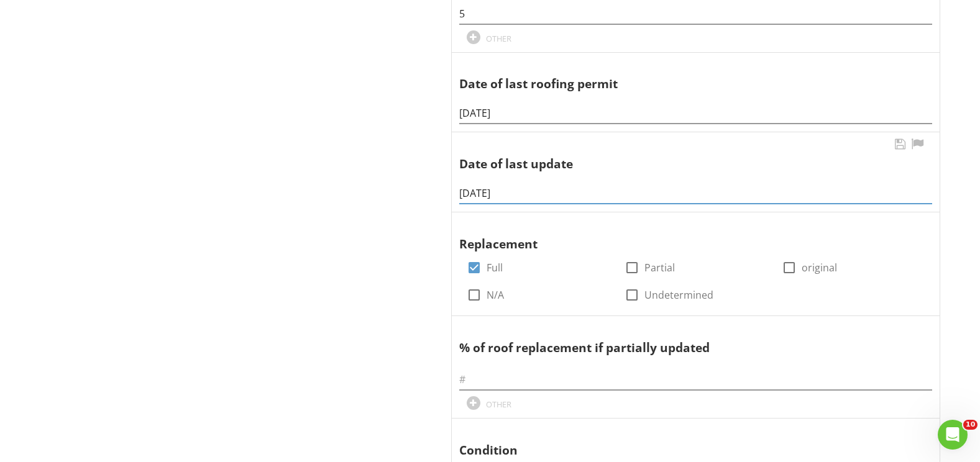
drag, startPoint x: 511, startPoint y: 191, endPoint x: 462, endPoint y: 191, distance: 49.7
click at [440, 191] on span "Covering Material check_box 3-Tab check_box_outline_blank Modified Bitumen chec…" at bounding box center [698, 337] width 524 height 1460
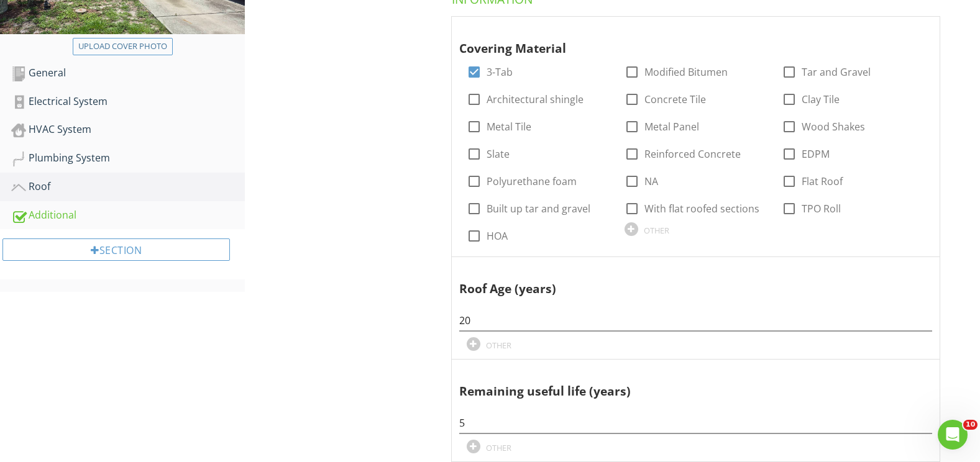
scroll to position [124, 0]
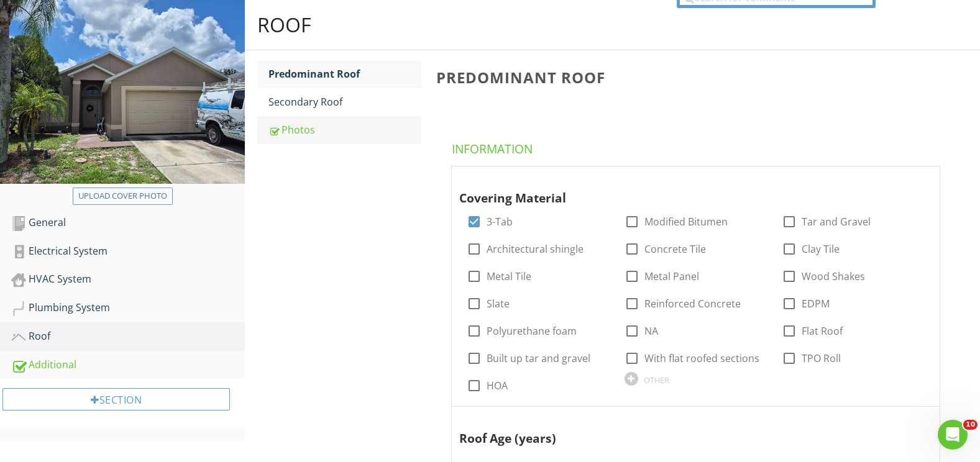
click at [308, 132] on div "Photos" at bounding box center [344, 129] width 153 height 15
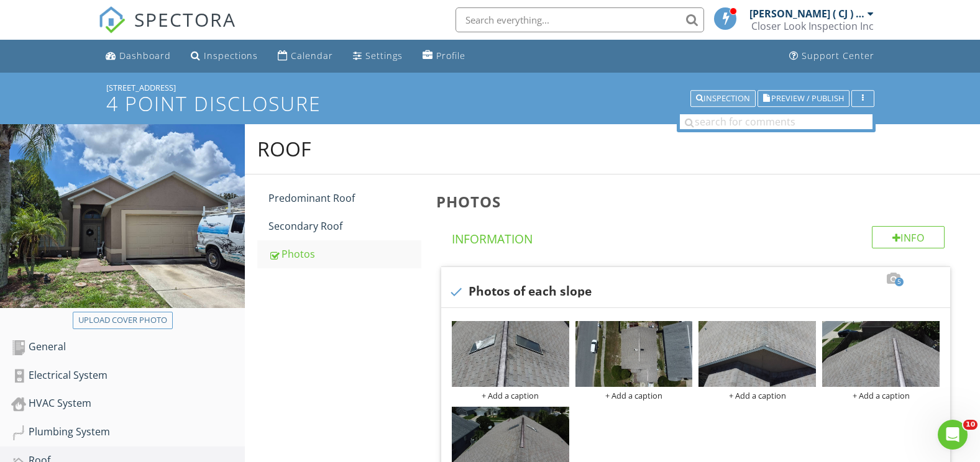
click at [703, 103] on div "Inspection" at bounding box center [723, 98] width 54 height 9
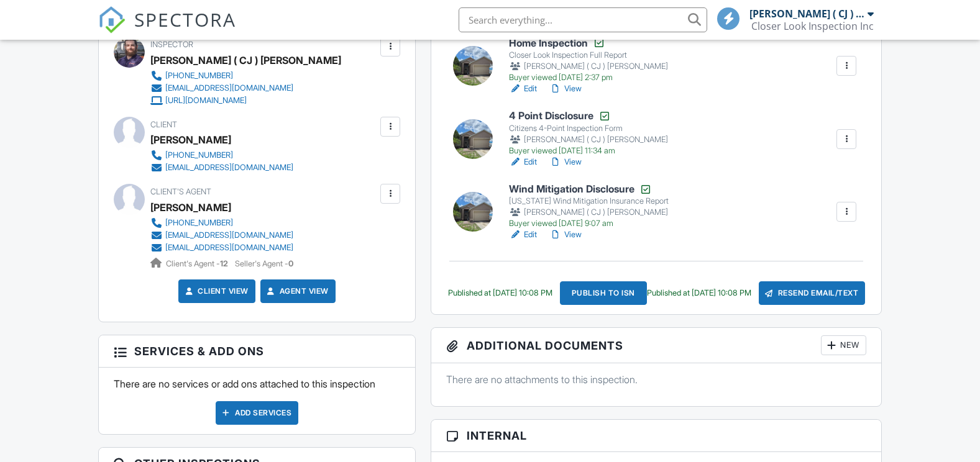
click at [534, 234] on link "Edit" at bounding box center [523, 235] width 28 height 12
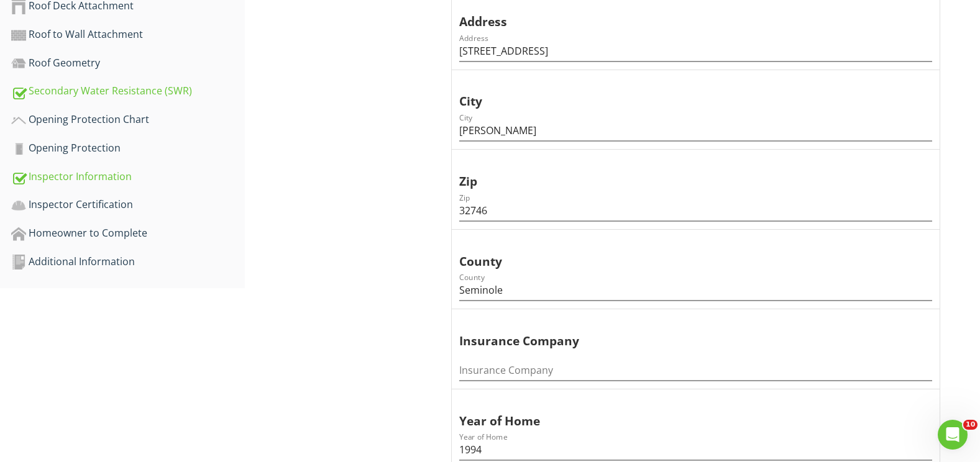
scroll to position [497, 0]
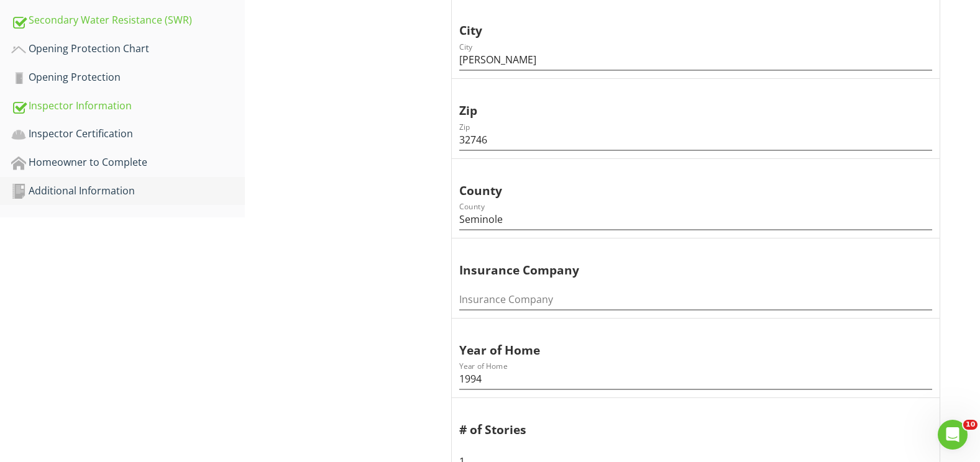
click at [104, 192] on div "Additional Information" at bounding box center [128, 191] width 234 height 16
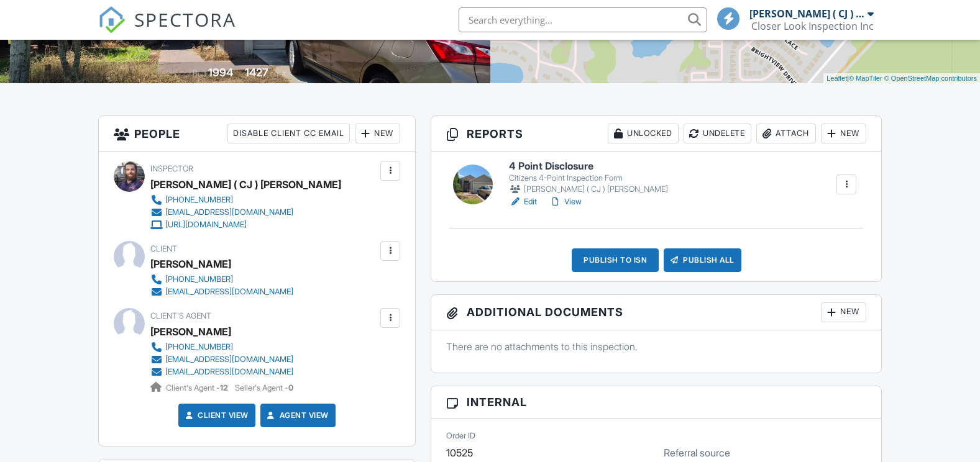
scroll to position [248, 0]
click at [573, 202] on link "View" at bounding box center [565, 202] width 32 height 12
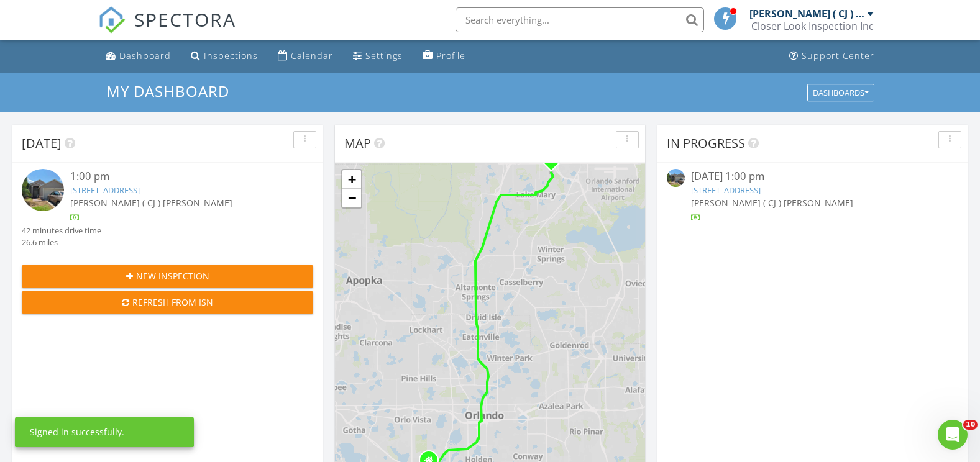
click at [128, 193] on link "2864 Copper Ridge Ct, Lake Mary, FL 32746" at bounding box center [105, 190] width 70 height 11
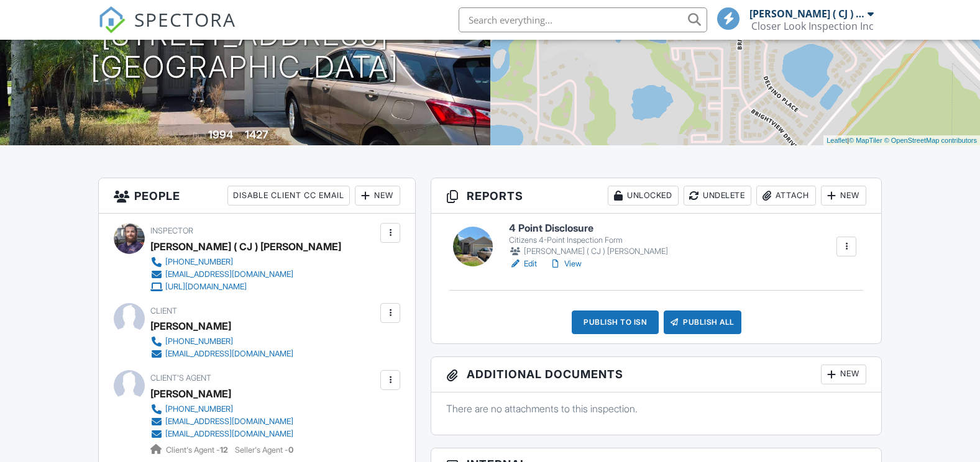
scroll to position [186, 0]
click at [575, 265] on link "View" at bounding box center [565, 264] width 32 height 12
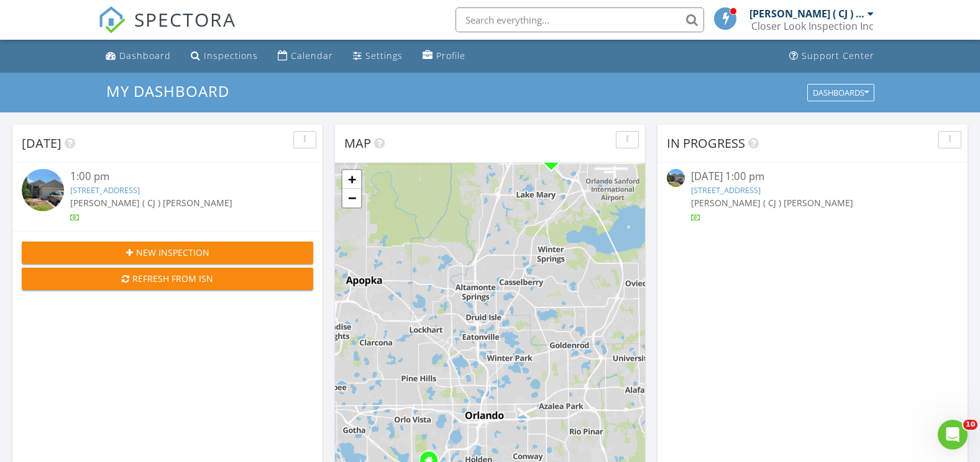
click at [137, 192] on link "[STREET_ADDRESS]" at bounding box center [105, 190] width 70 height 11
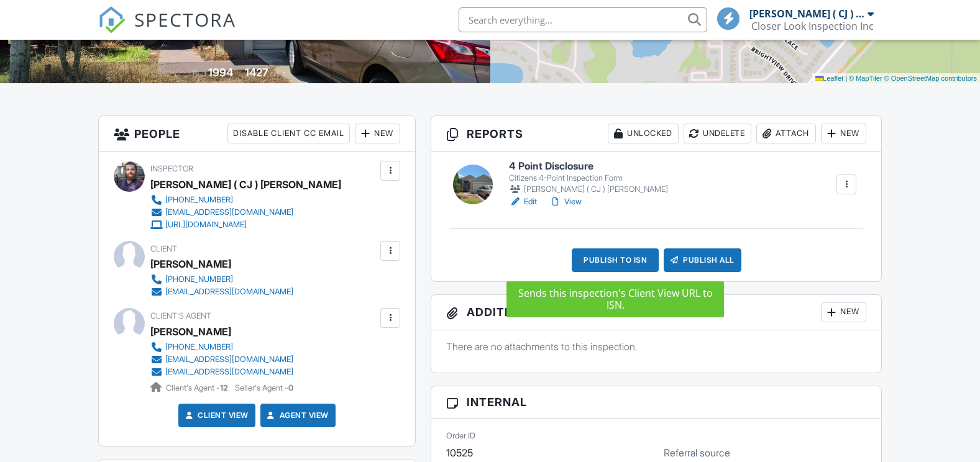
click at [627, 258] on div "Publish to ISN" at bounding box center [615, 260] width 87 height 24
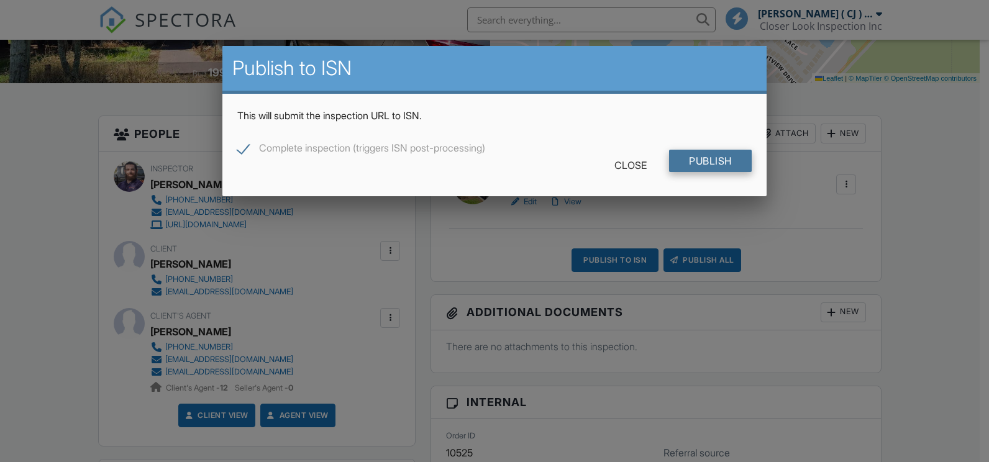
click at [719, 162] on input "Publish" at bounding box center [710, 161] width 83 height 22
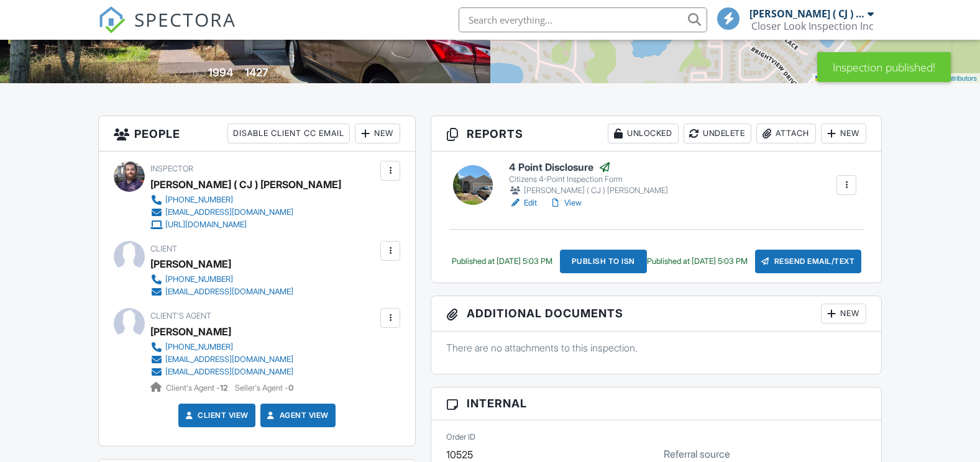
click at [788, 262] on div "Resend Email/Text" at bounding box center [808, 262] width 107 height 24
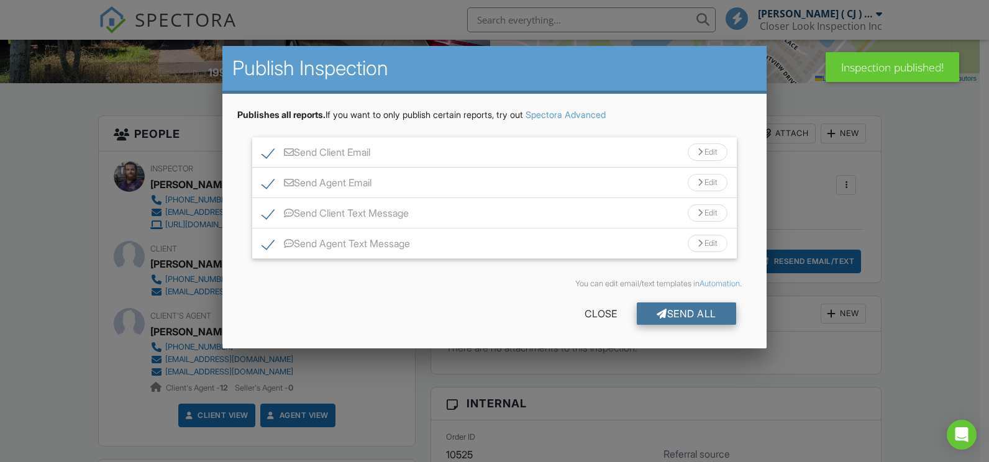
click at [714, 312] on div "Send All" at bounding box center [686, 314] width 99 height 22
